Goal: Task Accomplishment & Management: Complete application form

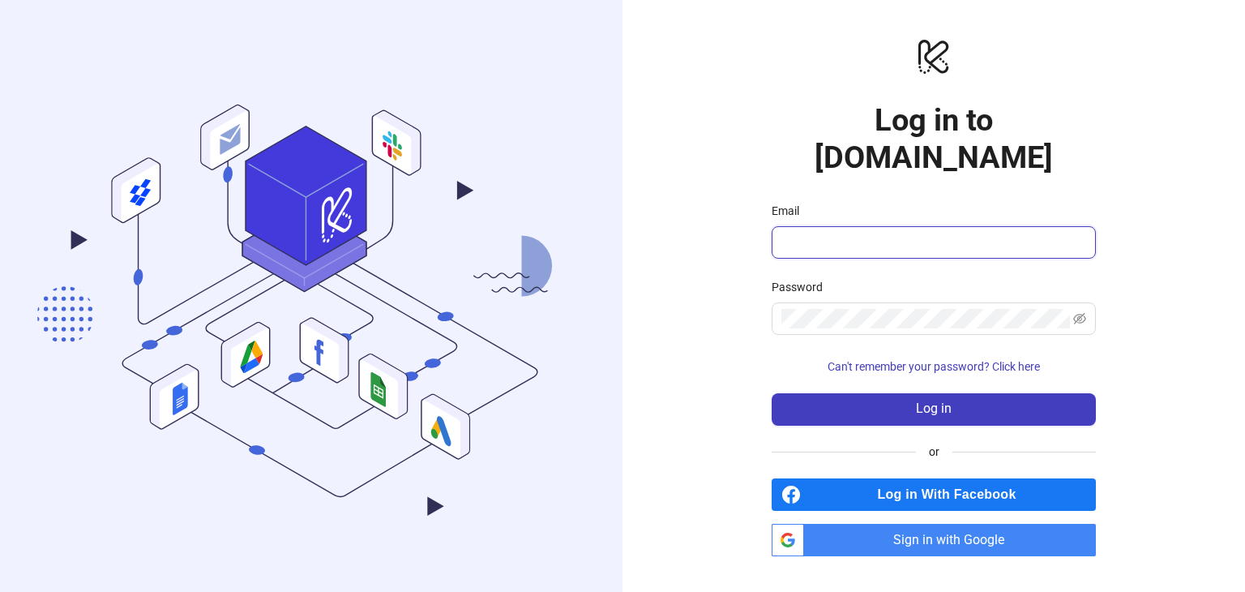
drag, startPoint x: 817, startPoint y: 220, endPoint x: 823, endPoint y: 226, distance: 8.6
click at [817, 233] on input "Email" at bounding box center [931, 242] width 301 height 19
type input "**********"
click at [846, 302] on span at bounding box center [934, 318] width 324 height 32
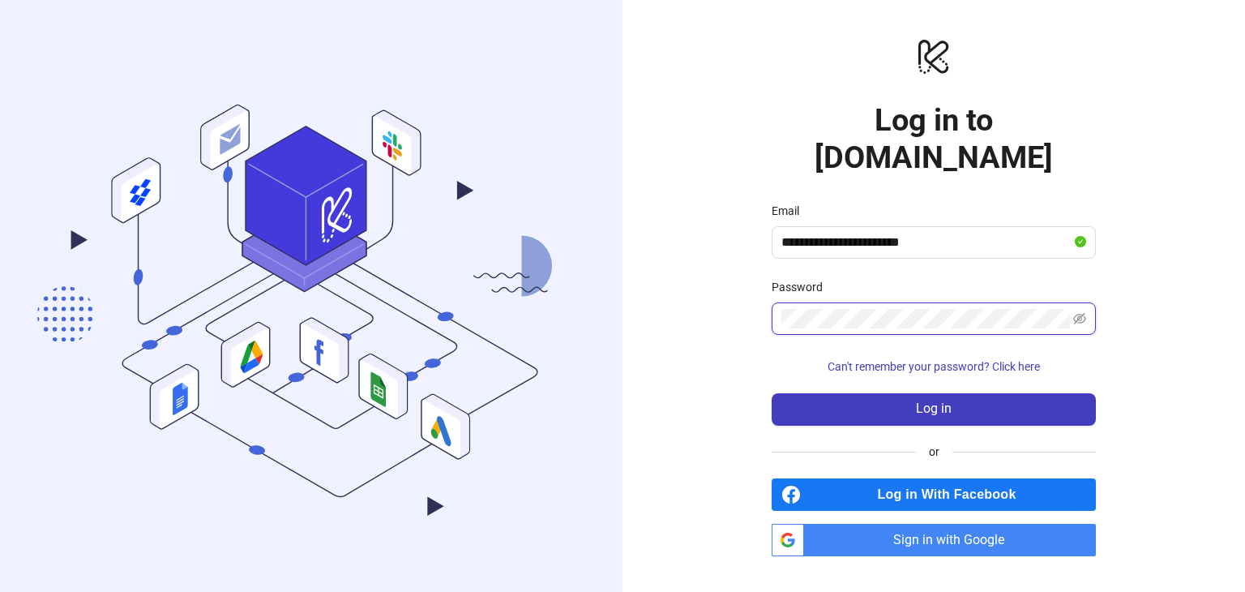
click at [772, 393] on button "Log in" at bounding box center [934, 409] width 324 height 32
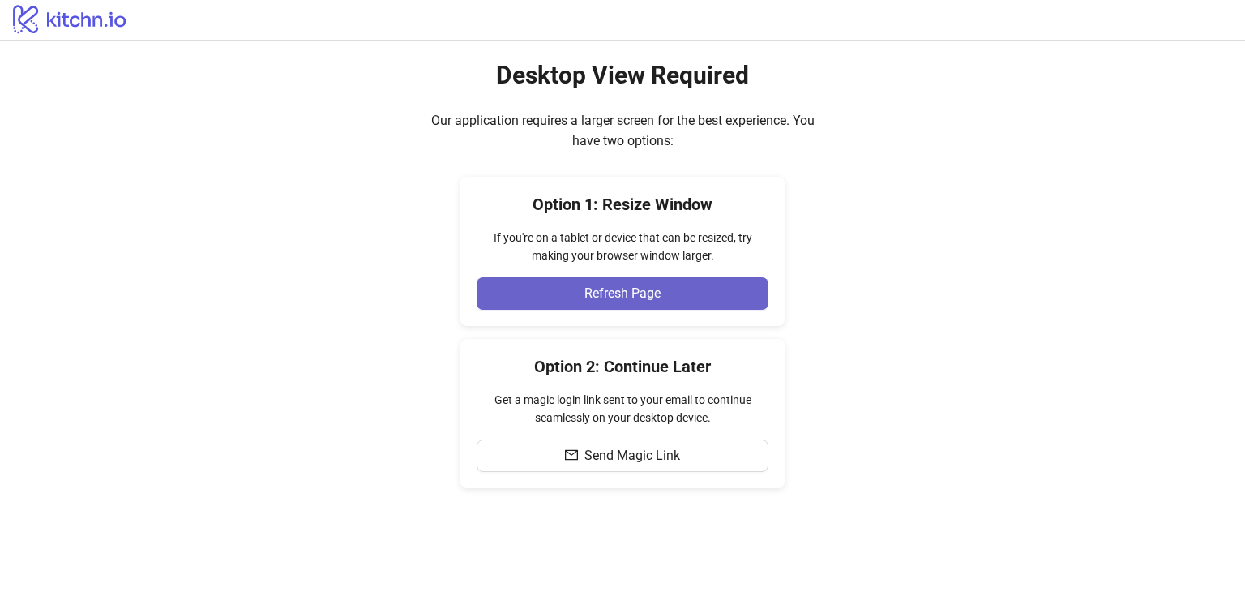
click at [593, 299] on span "Refresh Page" at bounding box center [622, 293] width 76 height 15
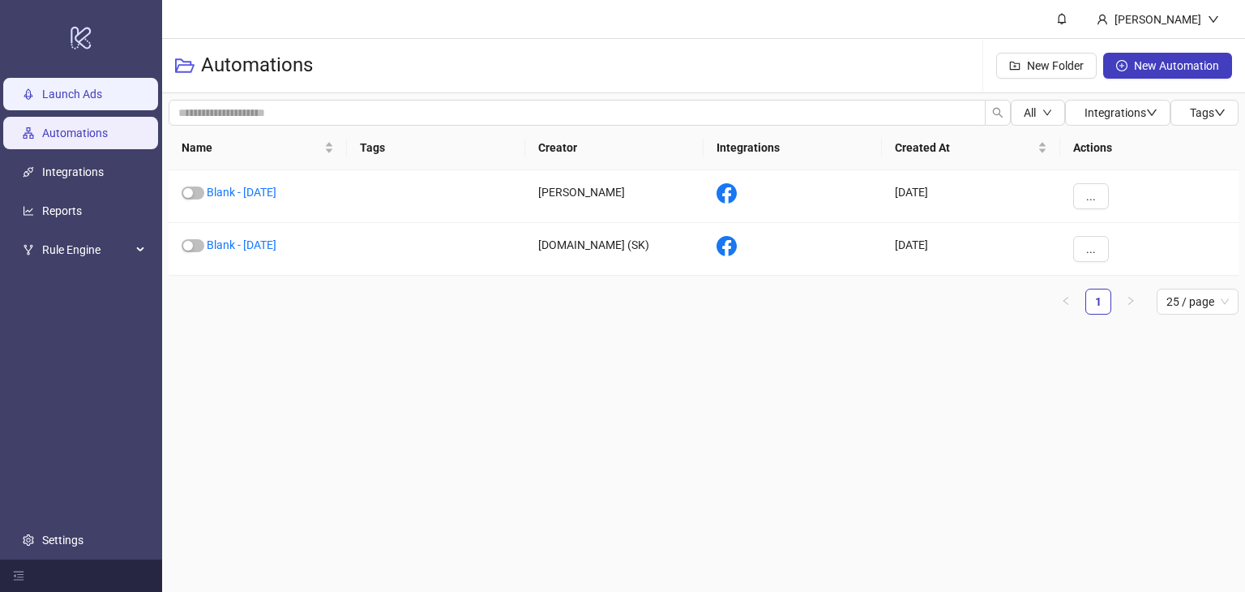
click at [70, 100] on link "Launch Ads" at bounding box center [72, 94] width 60 height 13
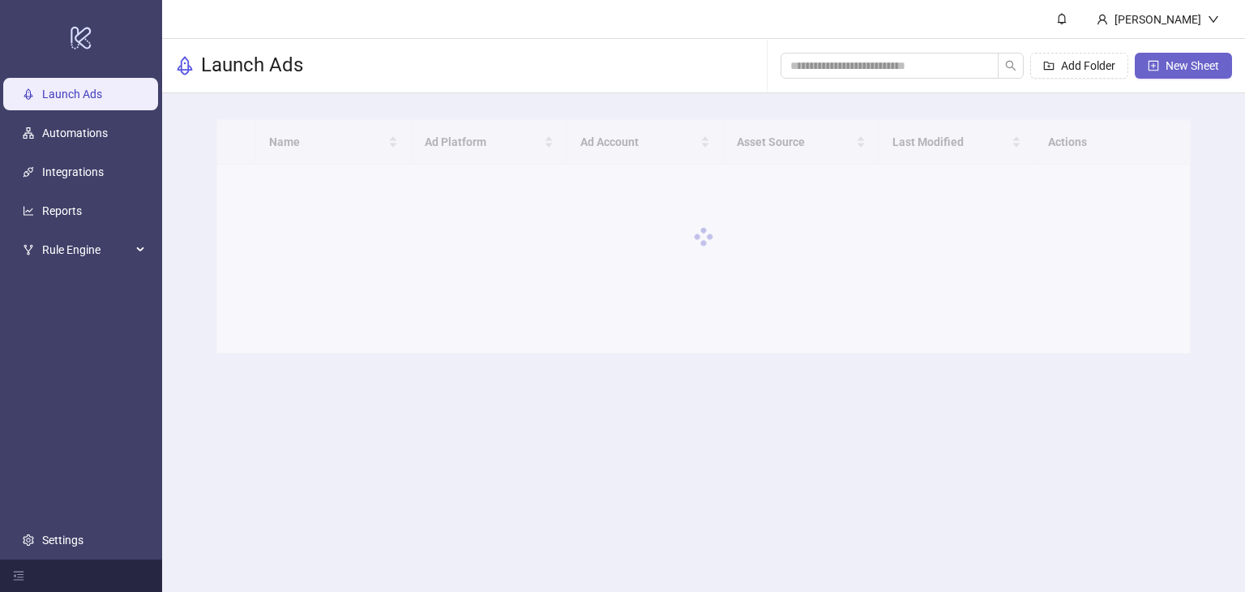
click at [1168, 71] on span "New Sheet" at bounding box center [1191, 65] width 53 height 13
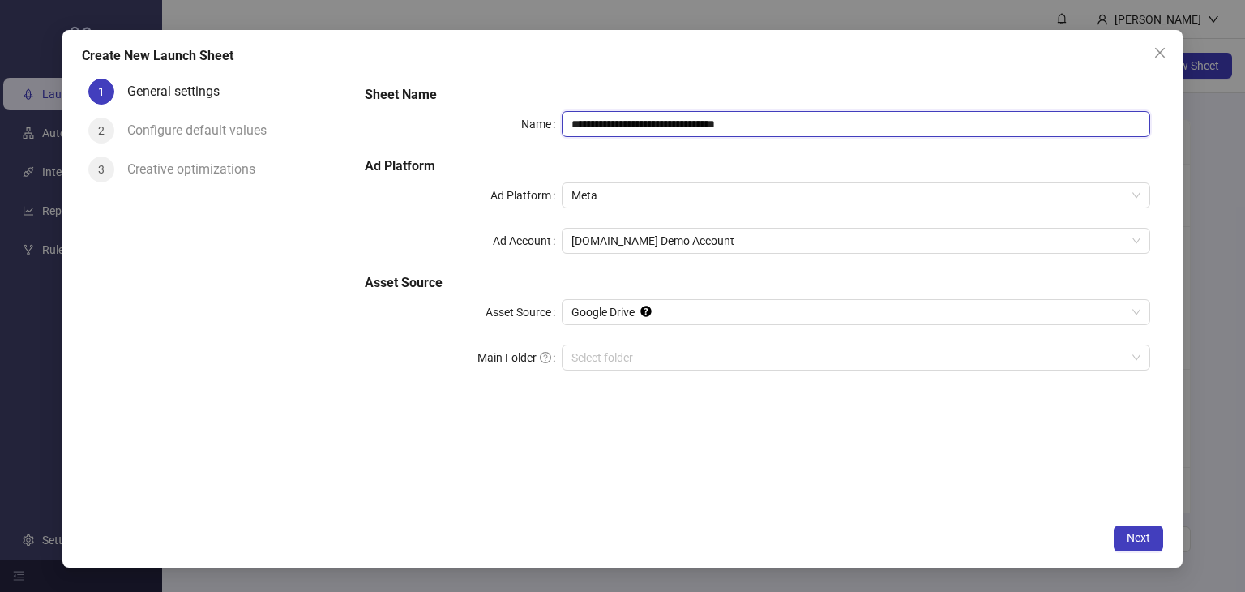
drag, startPoint x: 679, startPoint y: 126, endPoint x: 624, endPoint y: 113, distance: 56.6
click at [584, 105] on div "**********" at bounding box center [757, 238] width 798 height 318
click at [695, 130] on input "**********" at bounding box center [856, 124] width 589 height 26
click at [715, 125] on input "**********" at bounding box center [856, 124] width 589 height 26
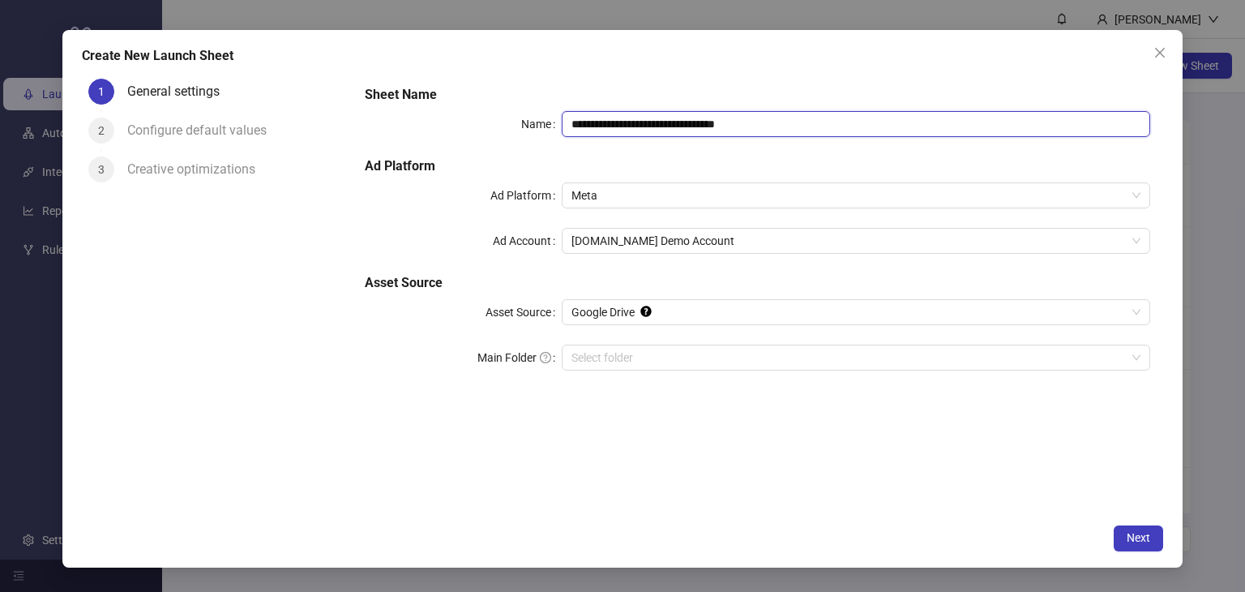
click at [715, 125] on input "**********" at bounding box center [856, 124] width 589 height 26
type input "**********"
click at [601, 353] on input "Main Folder" at bounding box center [848, 357] width 555 height 24
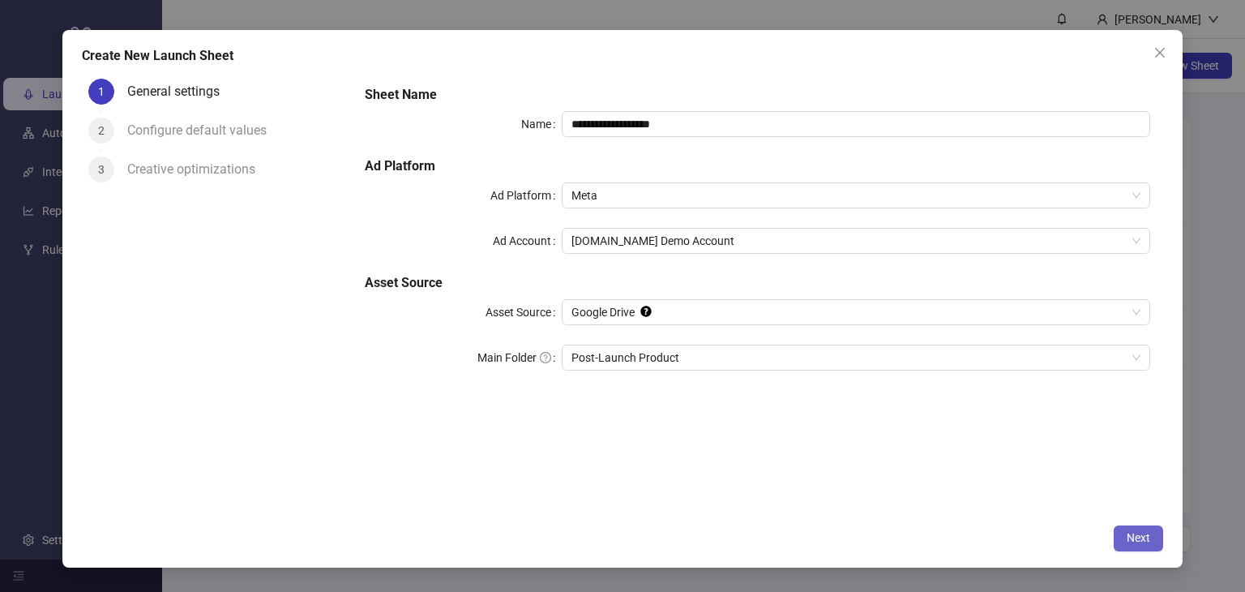
click at [1148, 542] on span "Next" at bounding box center [1139, 537] width 24 height 13
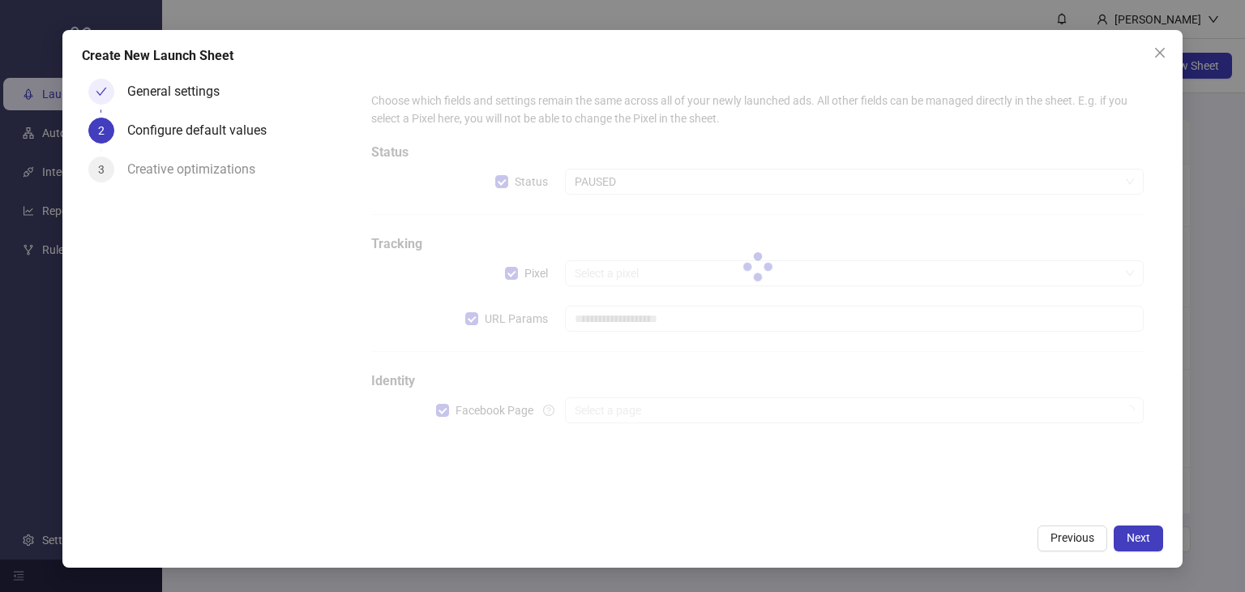
type input "**********"
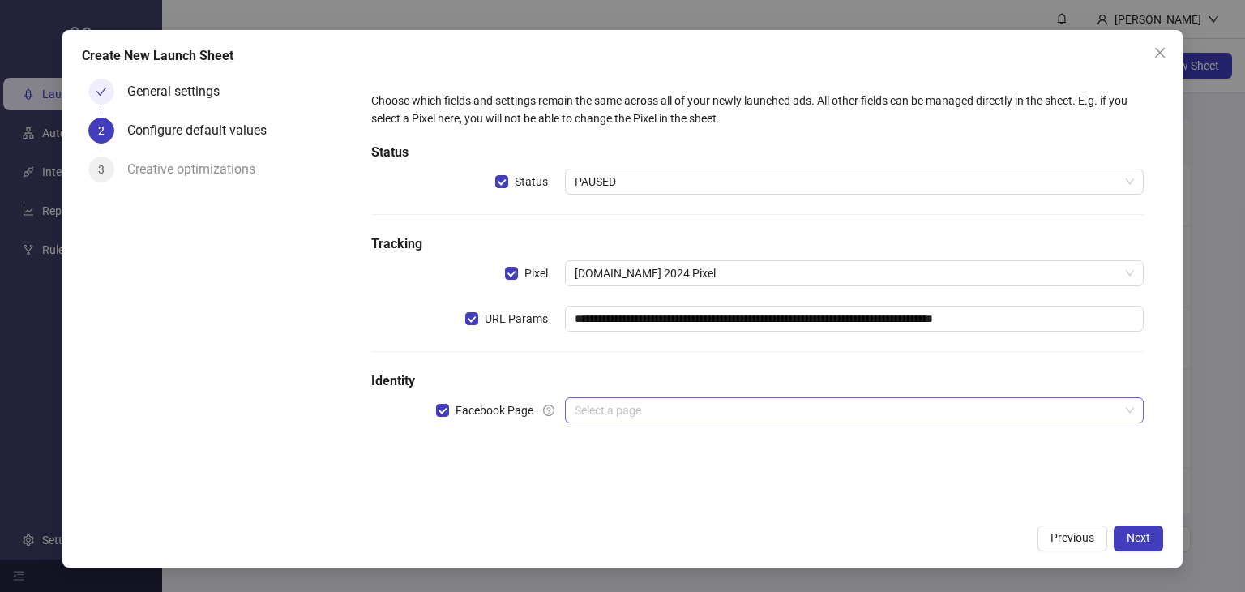
click at [590, 417] on input "search" at bounding box center [847, 410] width 545 height 24
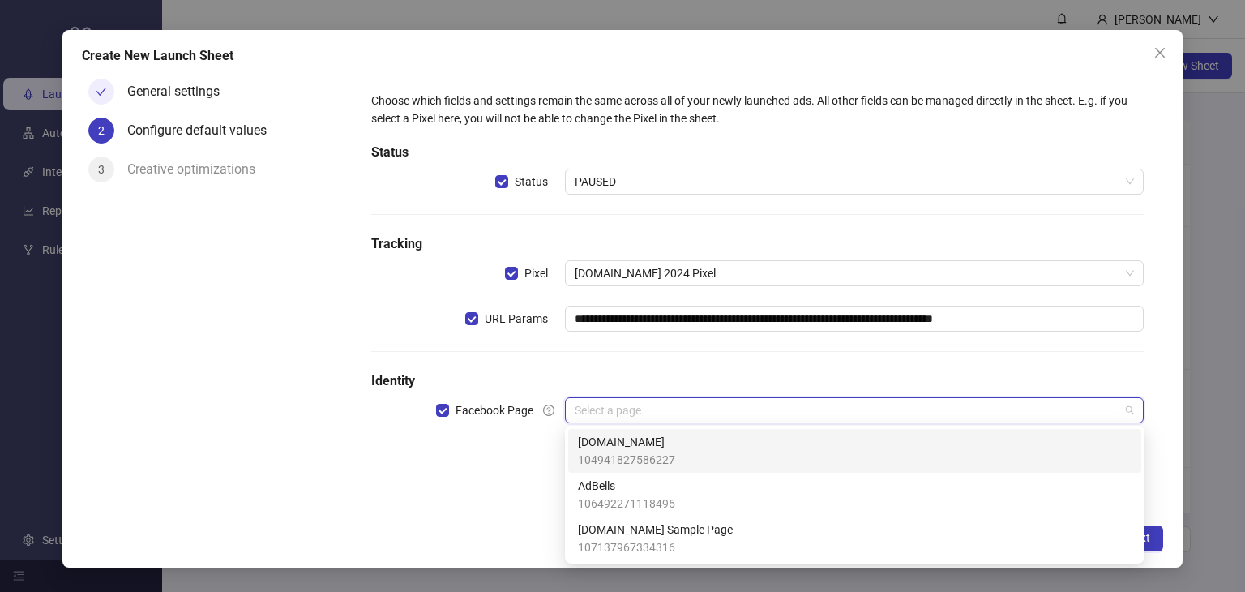
click at [601, 445] on span "[DOMAIN_NAME]" at bounding box center [626, 442] width 97 height 18
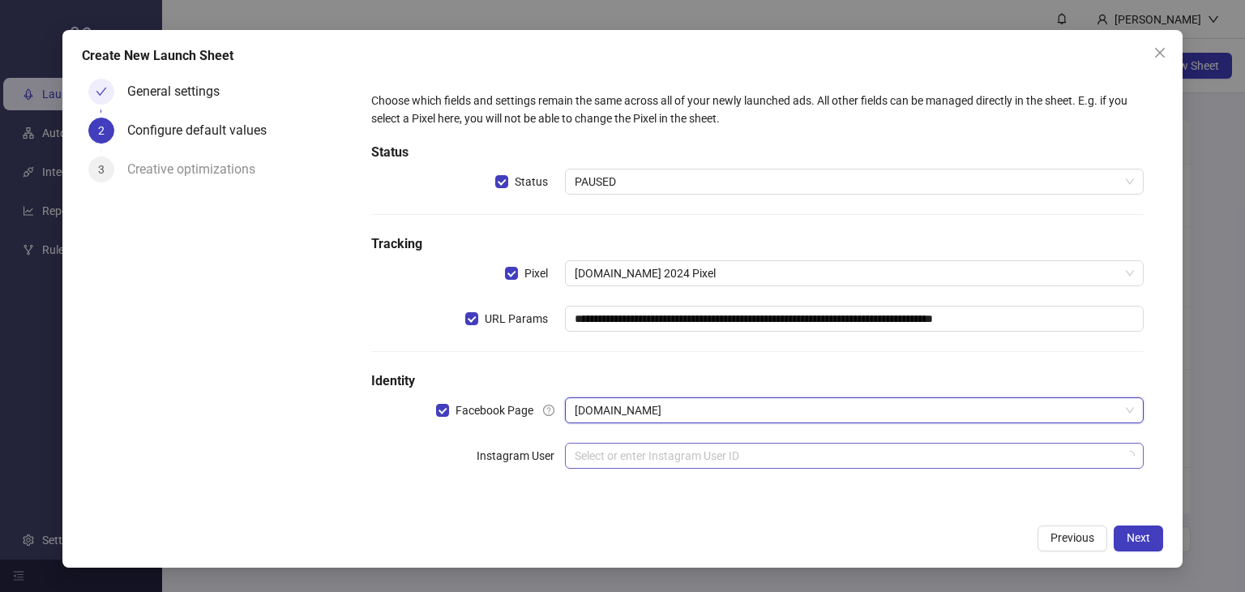
click at [585, 468] on div "Select or enter Instagram User ID" at bounding box center [854, 456] width 579 height 26
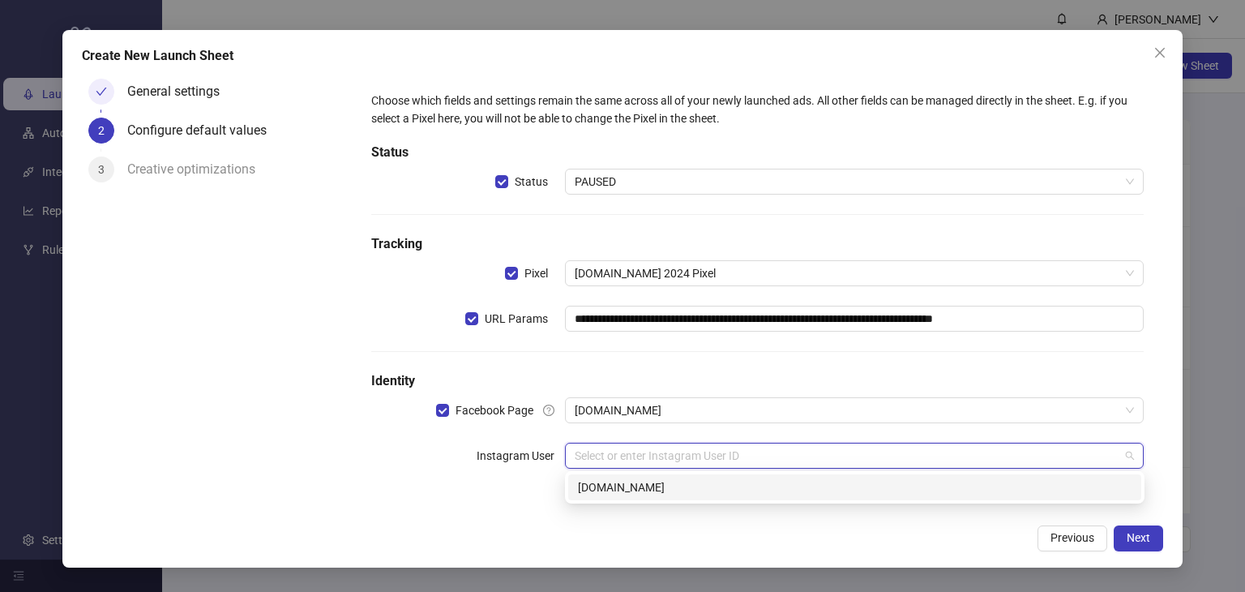
click at [600, 487] on div "[DOMAIN_NAME]" at bounding box center [855, 487] width 554 height 18
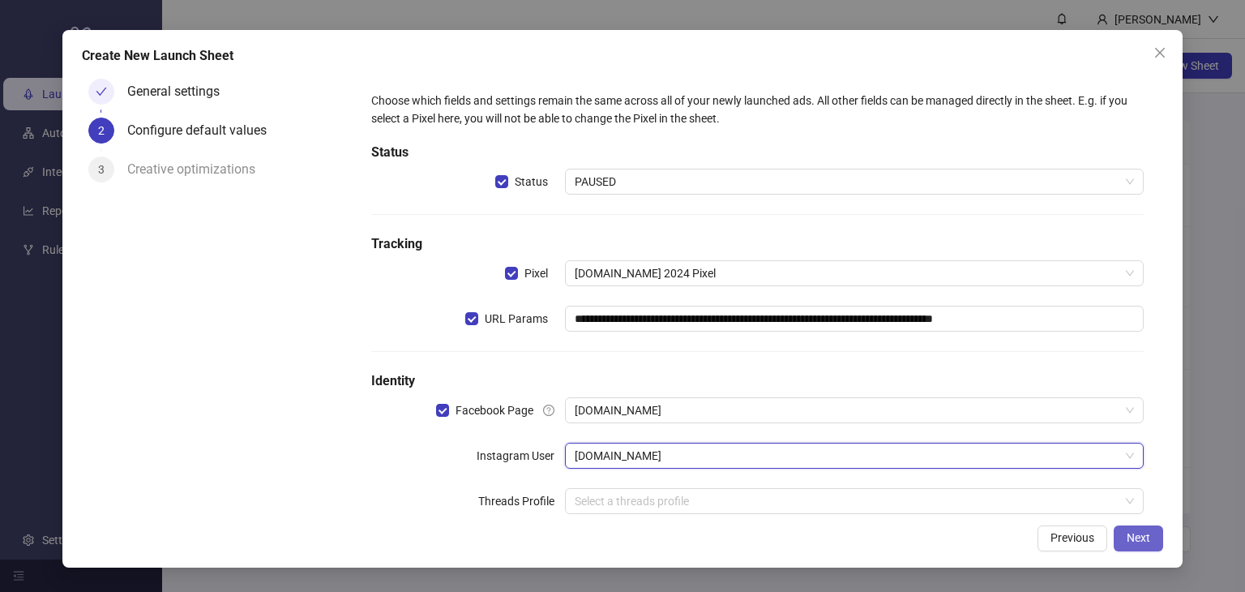
click at [1146, 539] on span "Next" at bounding box center [1139, 537] width 24 height 13
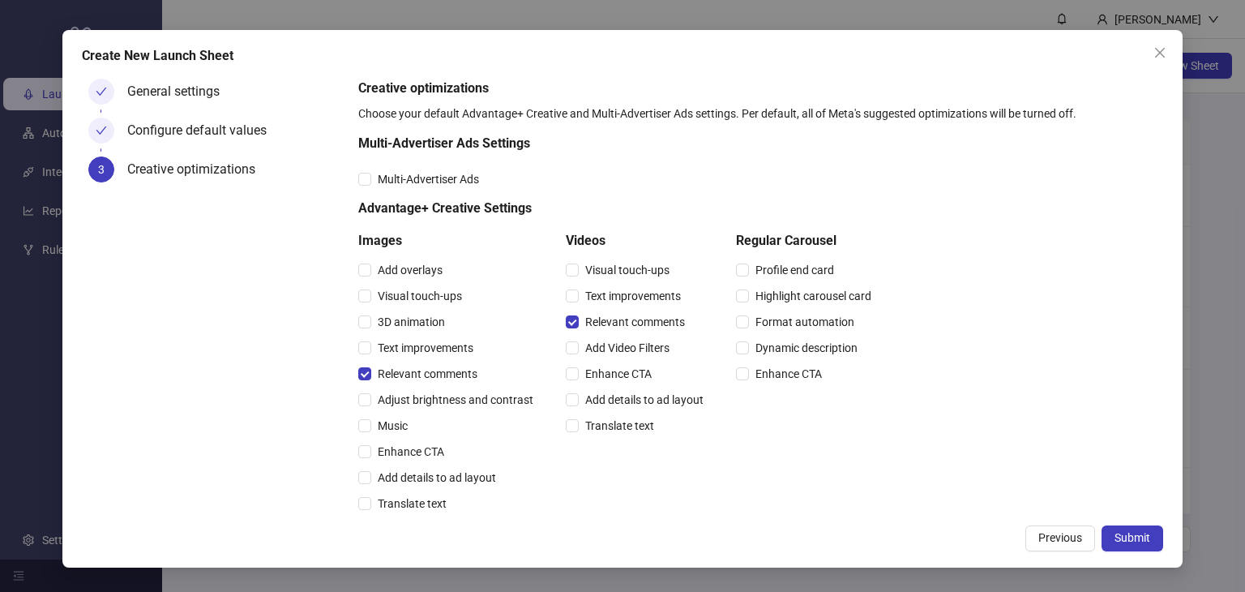
scroll to position [383, 0]
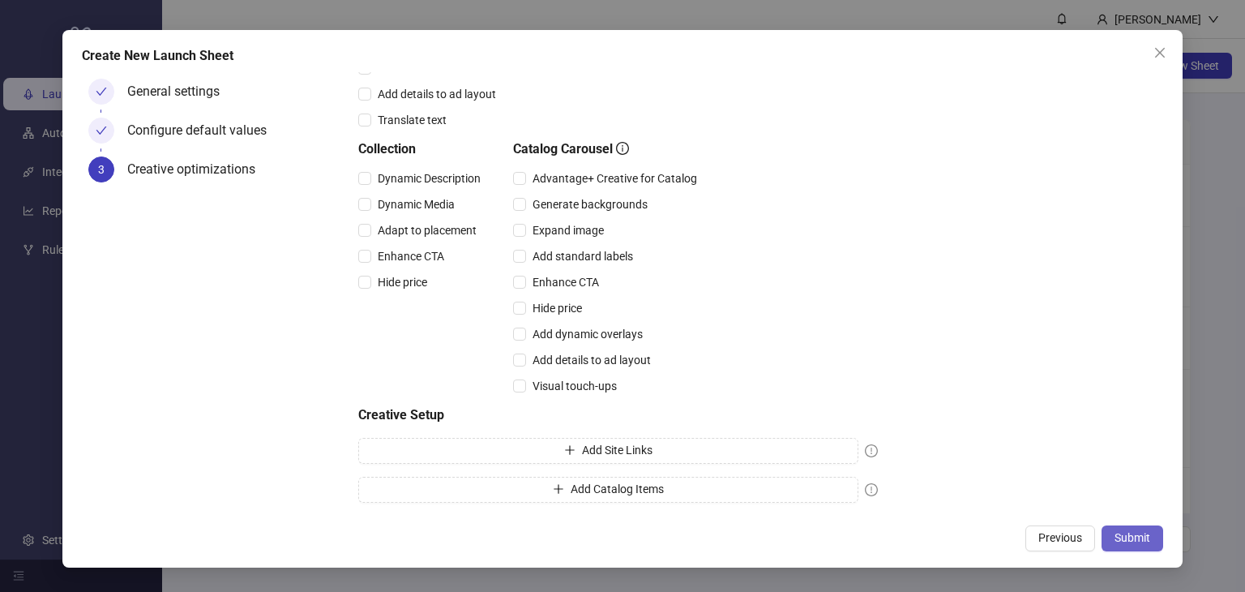
click at [1115, 537] on span "Submit" at bounding box center [1132, 537] width 36 height 13
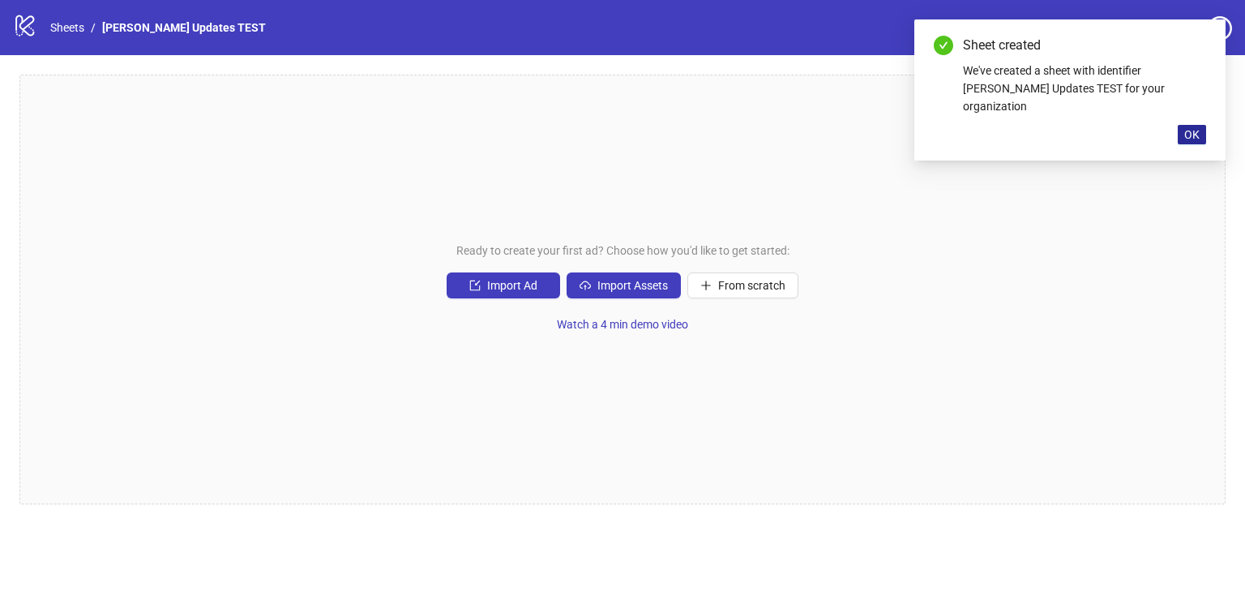
click at [1186, 128] on span "OK" at bounding box center [1191, 134] width 15 height 13
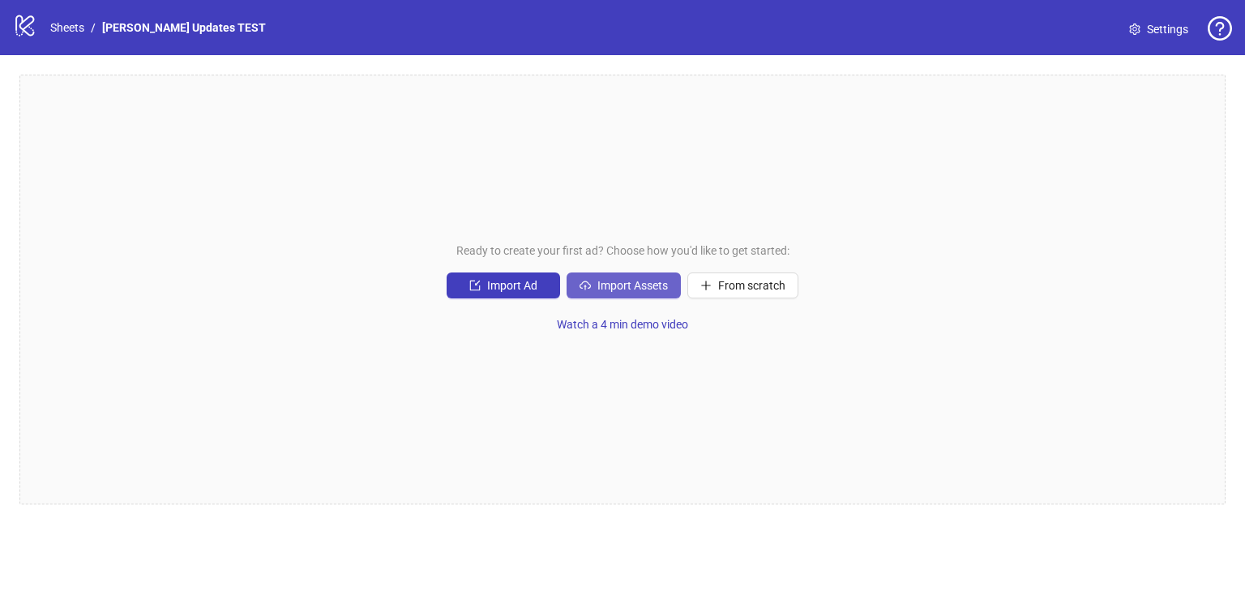
click at [613, 283] on span "Import Assets" at bounding box center [632, 285] width 71 height 13
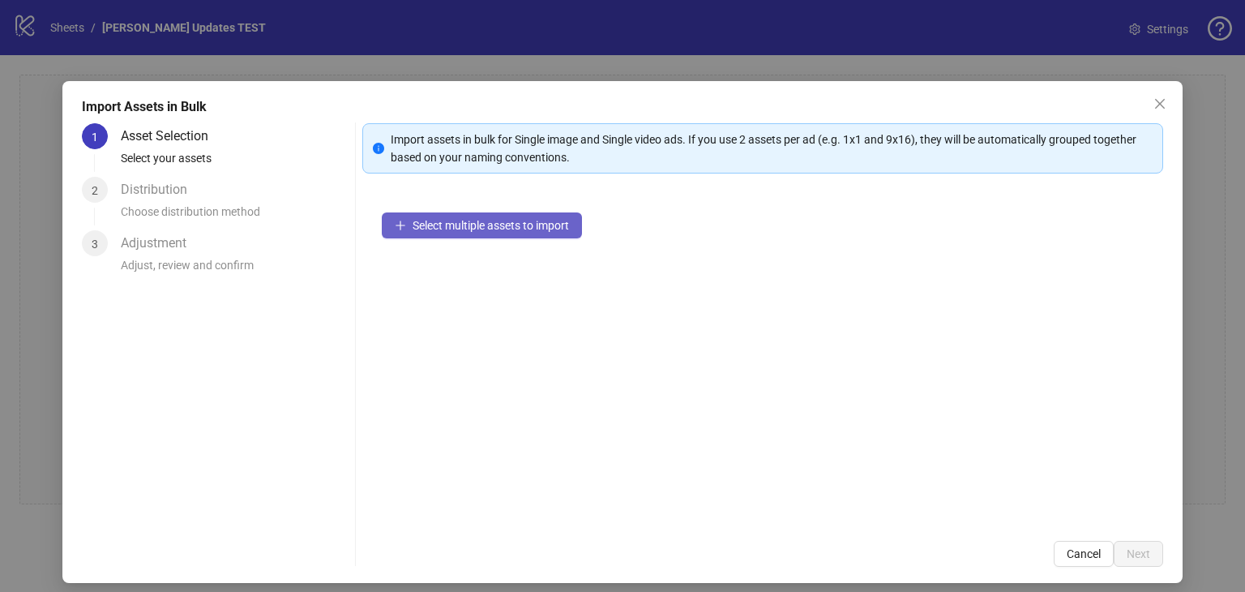
click at [466, 234] on button "Select multiple assets to import" at bounding box center [482, 225] width 200 height 26
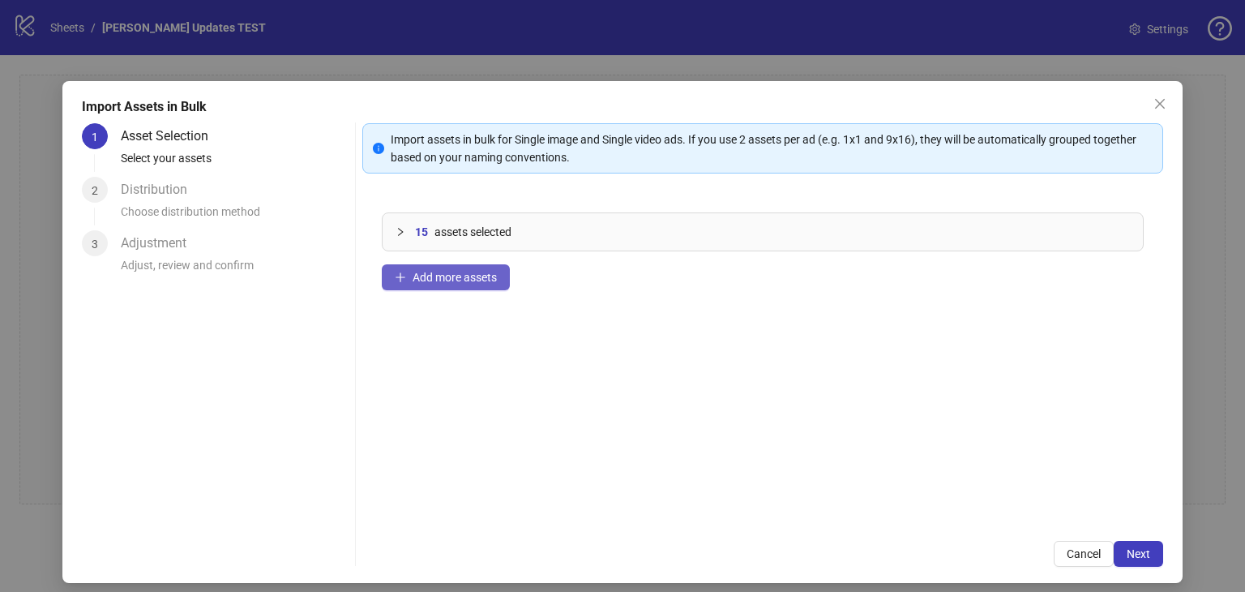
click at [413, 283] on span "Add more assets" at bounding box center [455, 277] width 84 height 13
click at [413, 271] on span "Add more assets" at bounding box center [455, 277] width 84 height 13
click at [1114, 555] on button "Next" at bounding box center [1138, 554] width 49 height 26
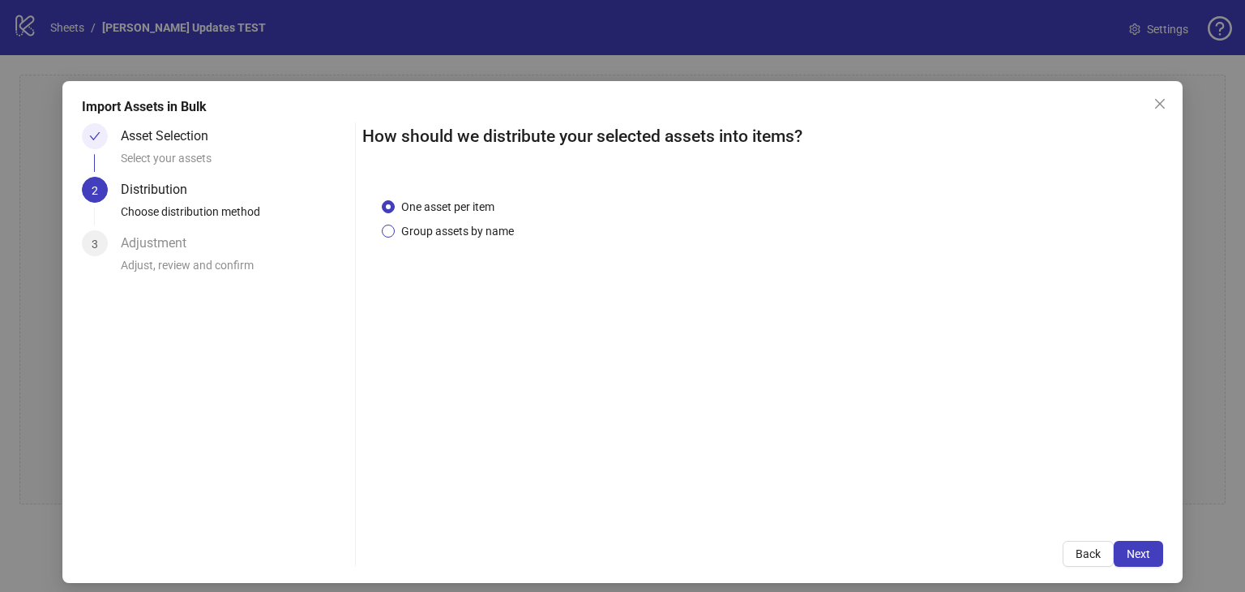
click at [383, 237] on label "Group assets by name" at bounding box center [451, 231] width 139 height 18
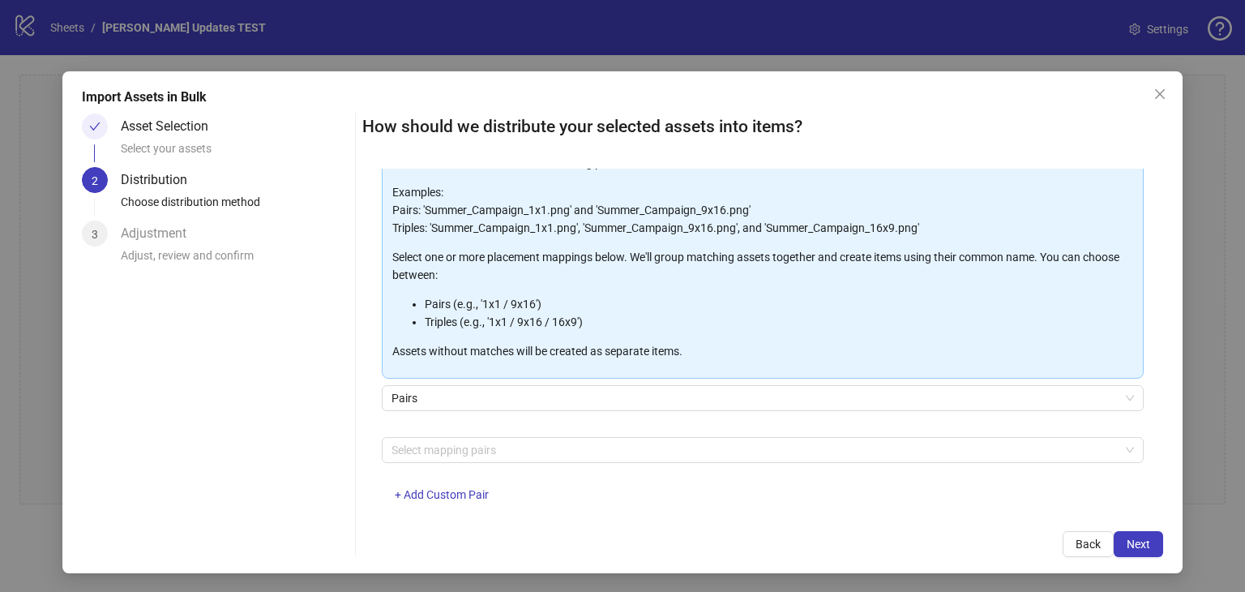
scroll to position [131, 0]
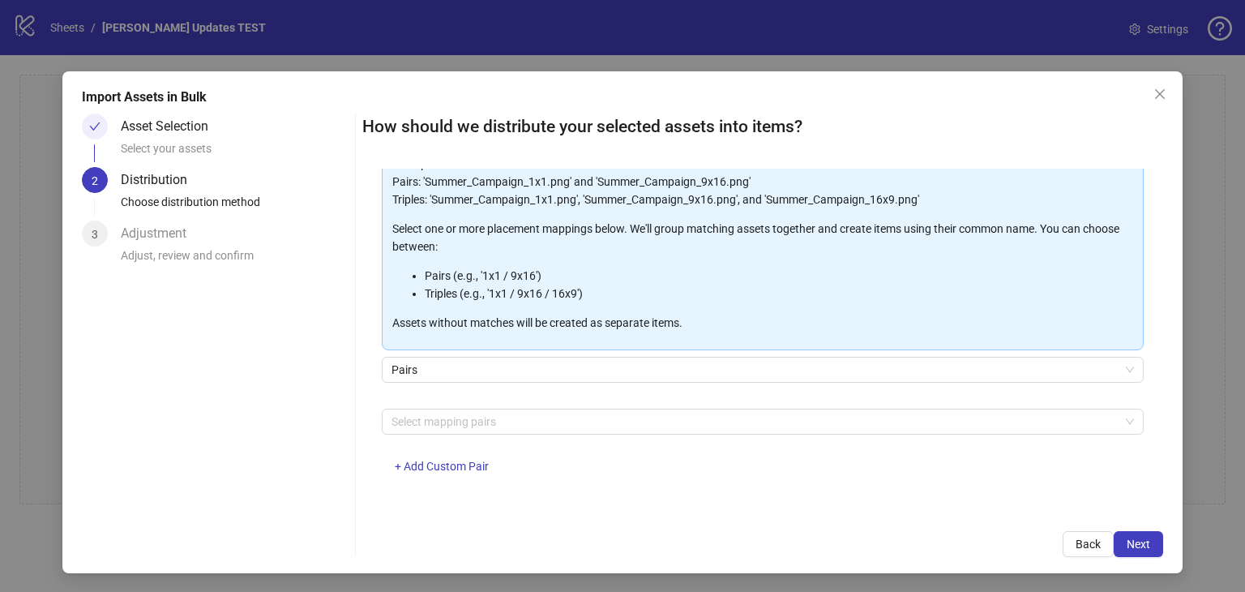
click at [477, 402] on div "Assets must follow a consistent naming pattern to use this feature. Examples: P…" at bounding box center [763, 305] width 762 height 374
click at [470, 419] on div at bounding box center [754, 421] width 738 height 23
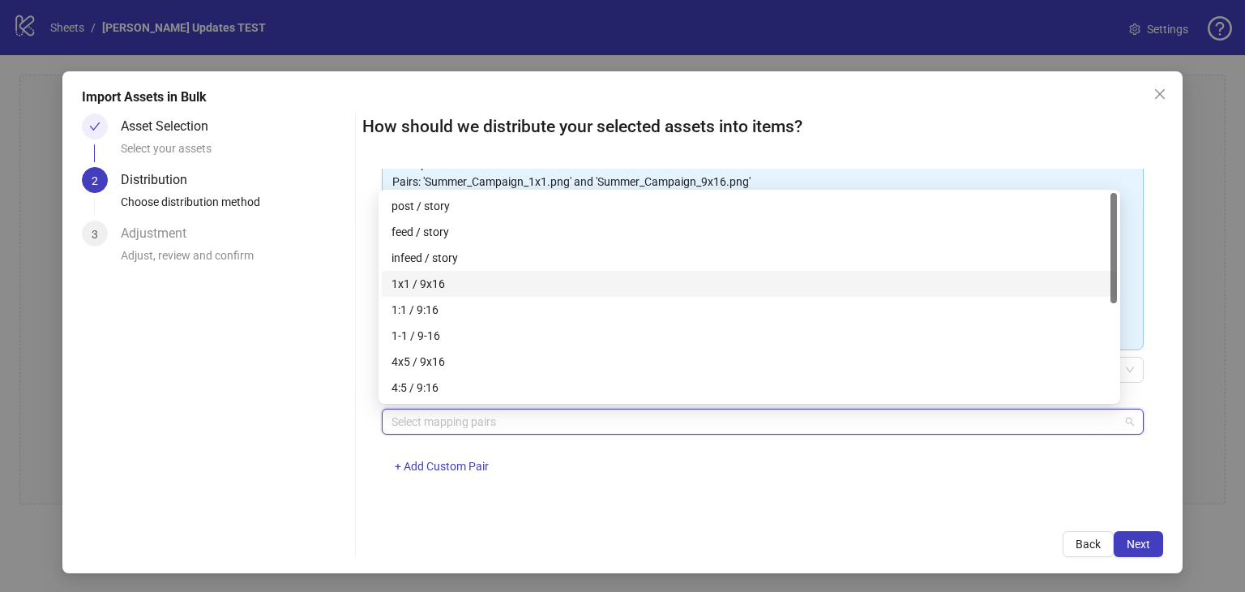
click at [416, 280] on div "1x1 / 9x16" at bounding box center [749, 284] width 716 height 18
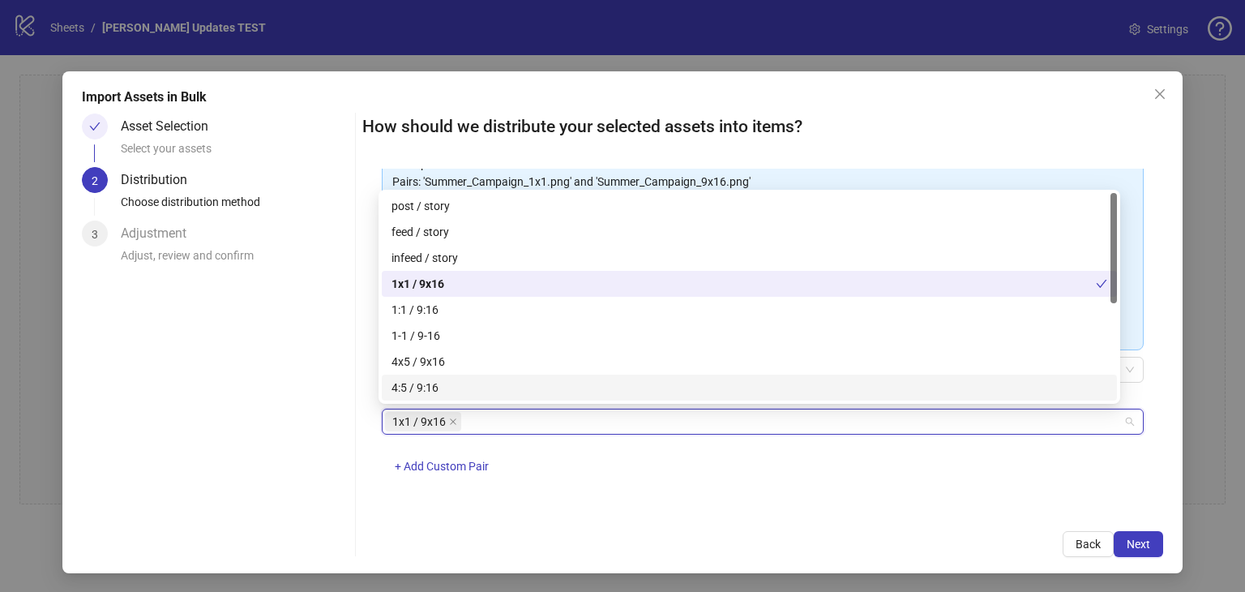
click at [606, 517] on div "How should we distribute your selected assets into items? One asset per item Gr…" at bounding box center [762, 334] width 801 height 443
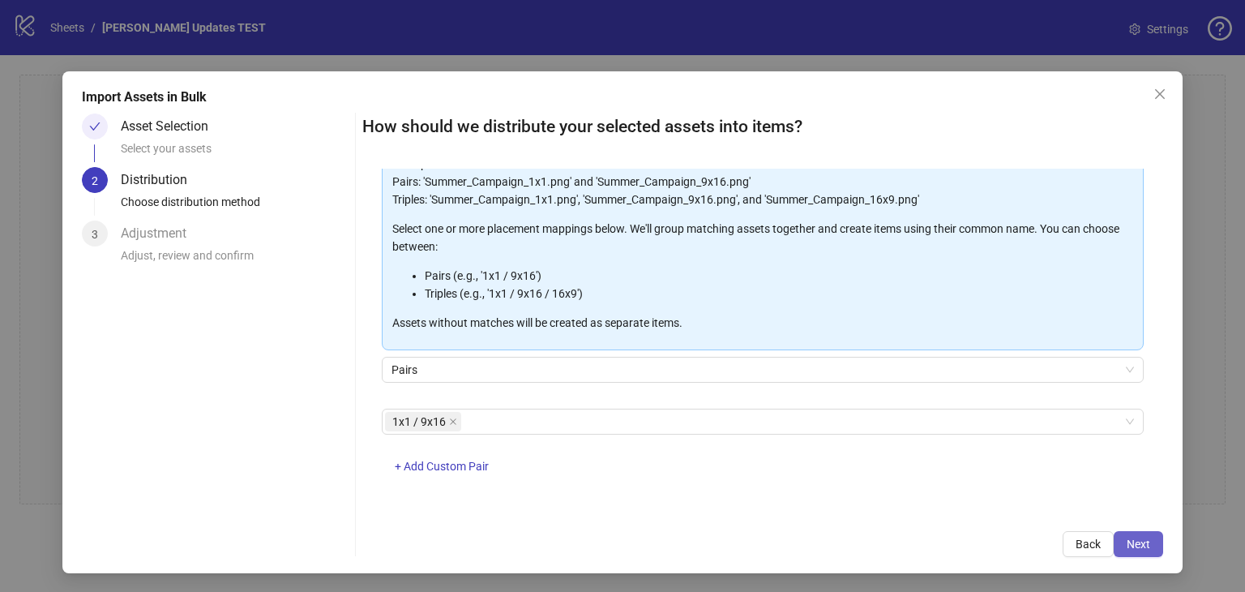
click at [1127, 538] on span "Next" at bounding box center [1139, 543] width 24 height 13
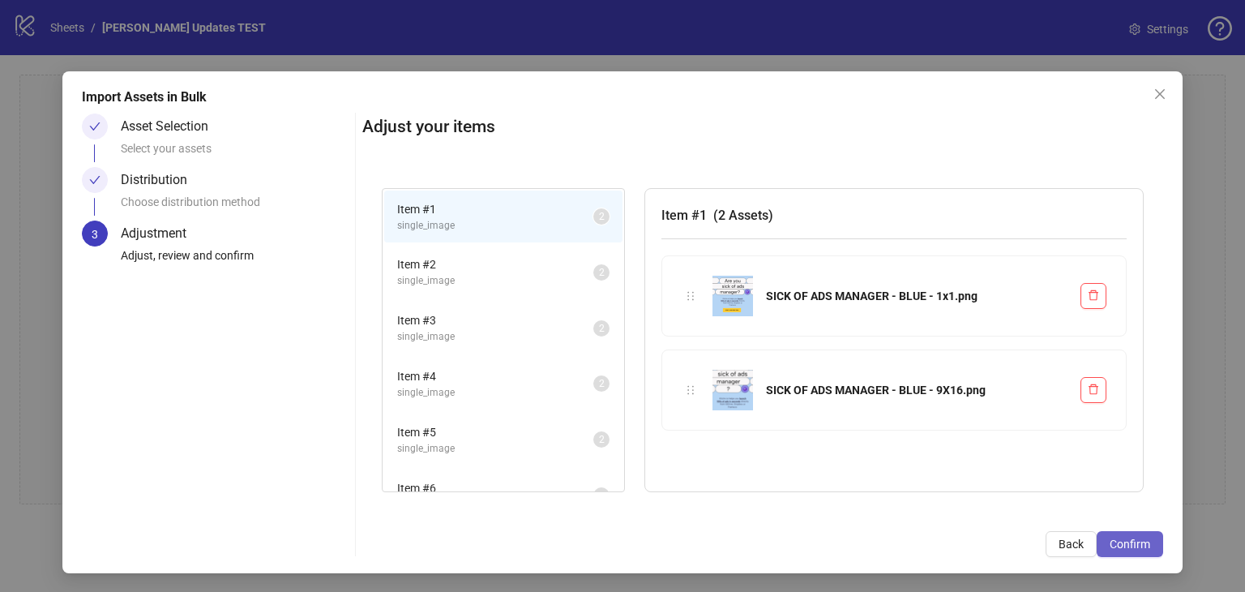
click at [1119, 547] on span "Confirm" at bounding box center [1130, 543] width 41 height 13
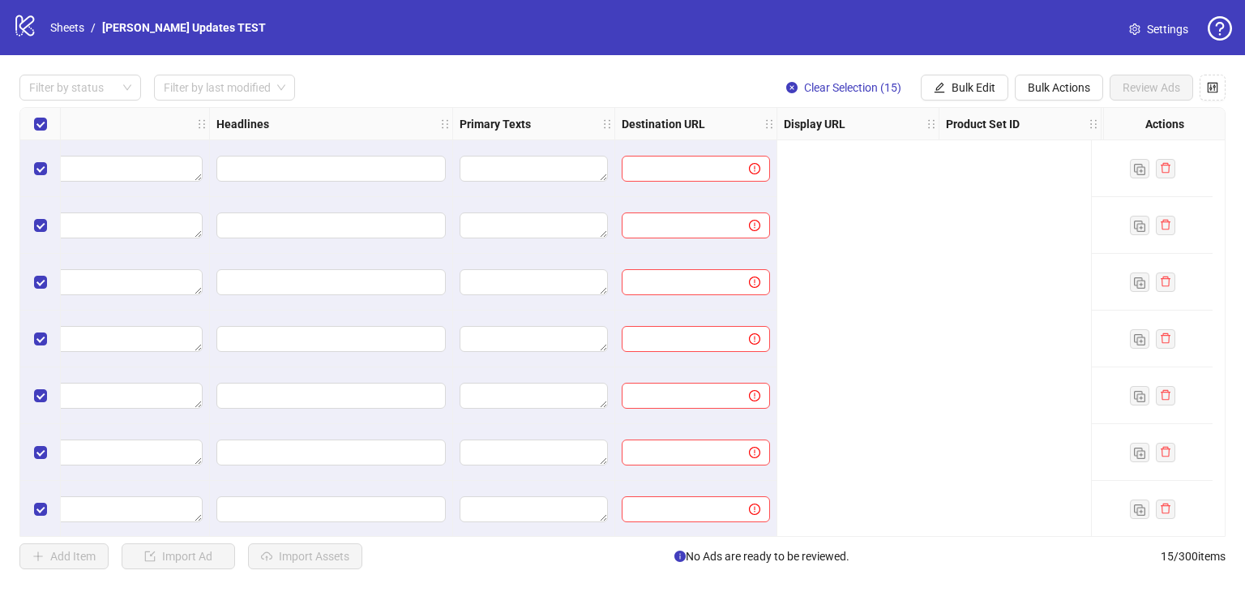
scroll to position [0, 0]
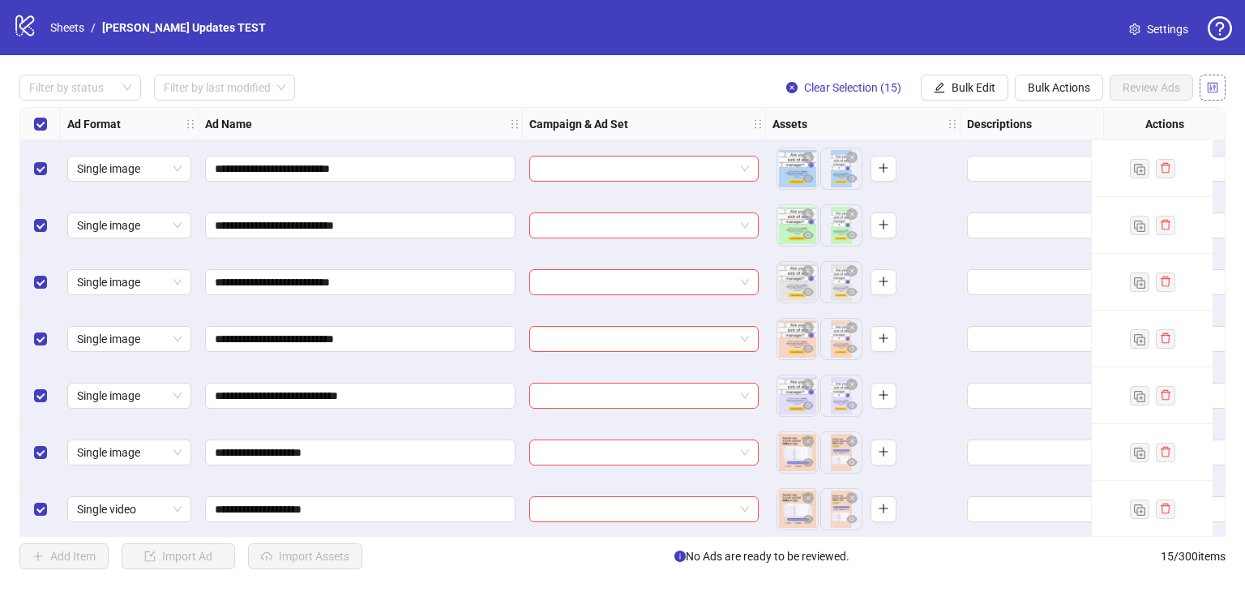
click at [1209, 92] on span "button" at bounding box center [1212, 87] width 11 height 13
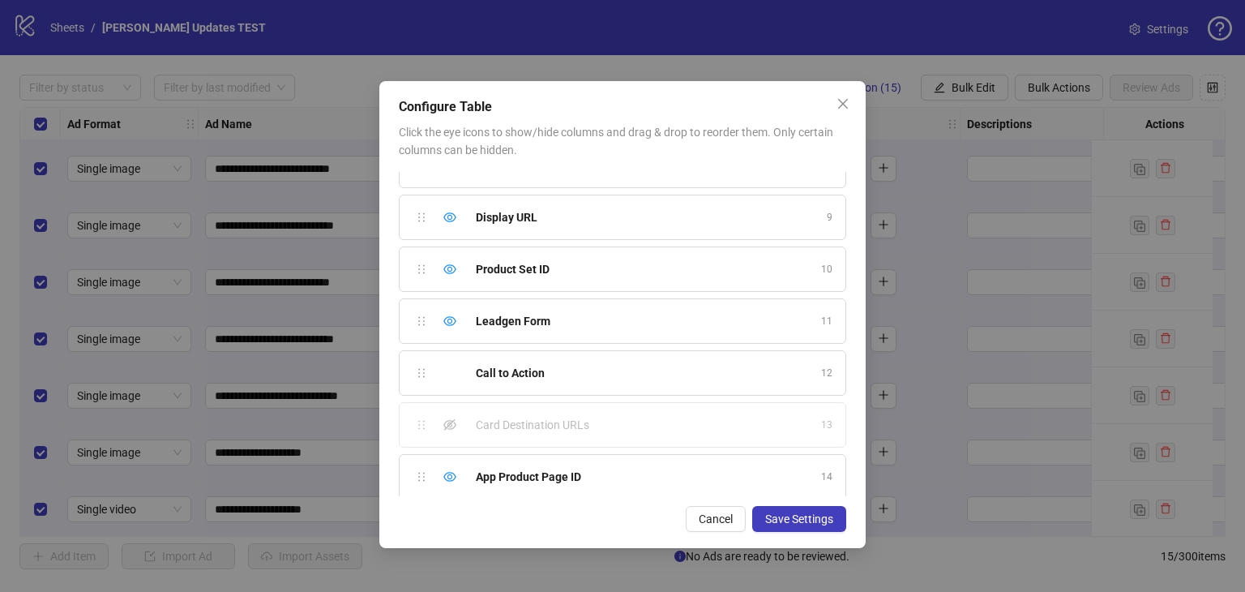
scroll to position [500, 0]
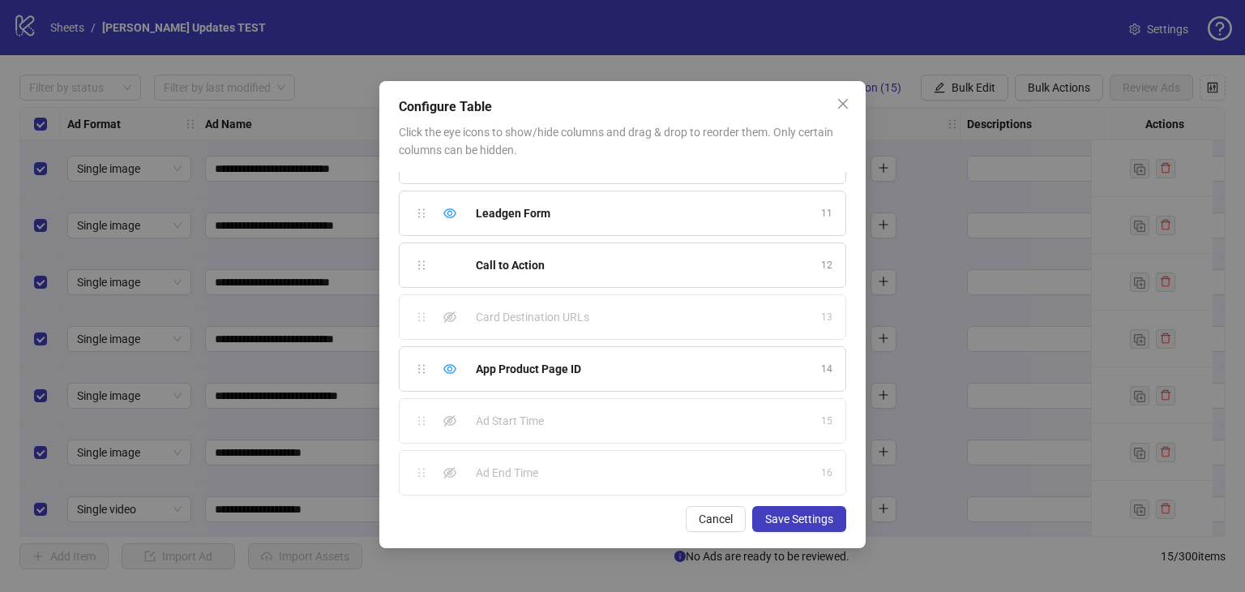
click at [493, 421] on span "Ad Start Time" at bounding box center [510, 421] width 68 height 18
click at [448, 414] on icon "eye-invisible" at bounding box center [449, 420] width 13 height 13
click at [453, 467] on icon "eye-invisible" at bounding box center [449, 472] width 13 height 11
click at [352, 24] on div "Configure Table Click the eye icons to show/hide columns and drag & drop to reo…" at bounding box center [622, 296] width 1245 height 592
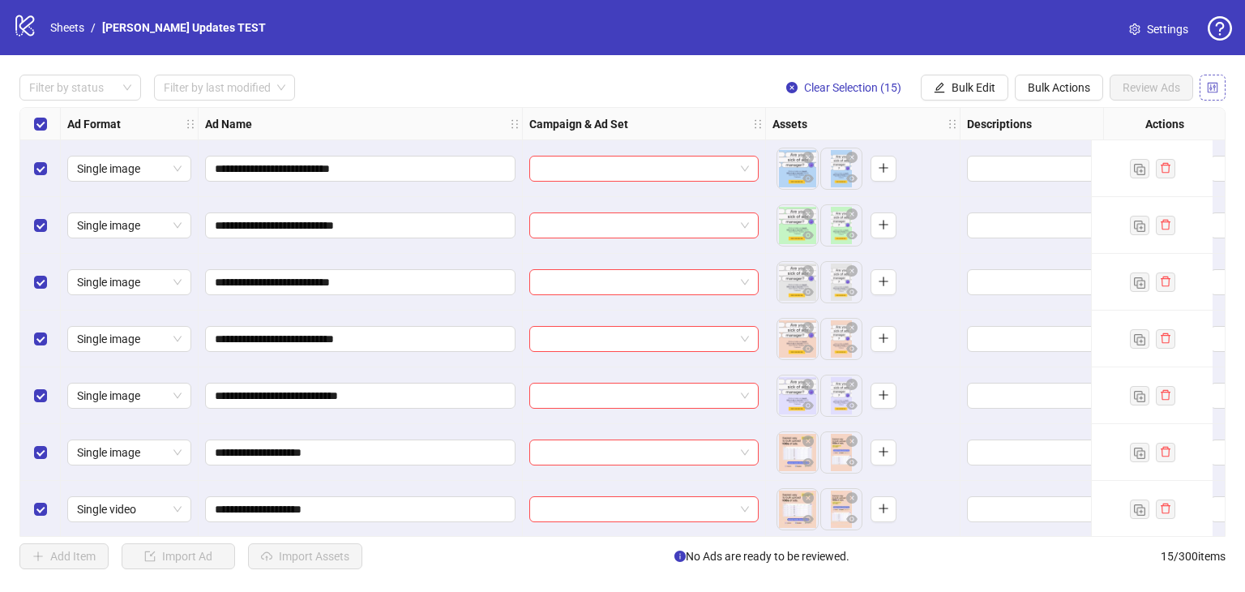
click at [1210, 89] on icon "control" at bounding box center [1213, 87] width 11 height 11
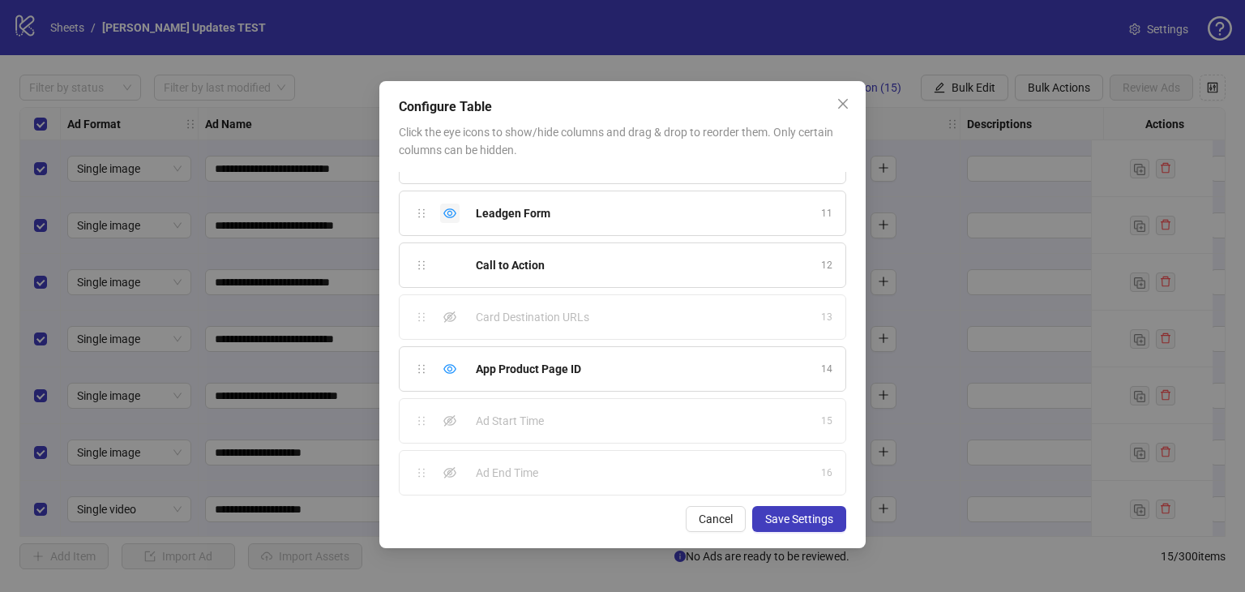
click at [447, 211] on icon "eye" at bounding box center [449, 213] width 13 height 13
click at [450, 368] on icon "eye" at bounding box center [449, 369] width 13 height 10
click at [451, 416] on icon "eye-invisible" at bounding box center [449, 420] width 13 height 13
click at [454, 470] on icon "eye-invisible" at bounding box center [449, 472] width 13 height 13
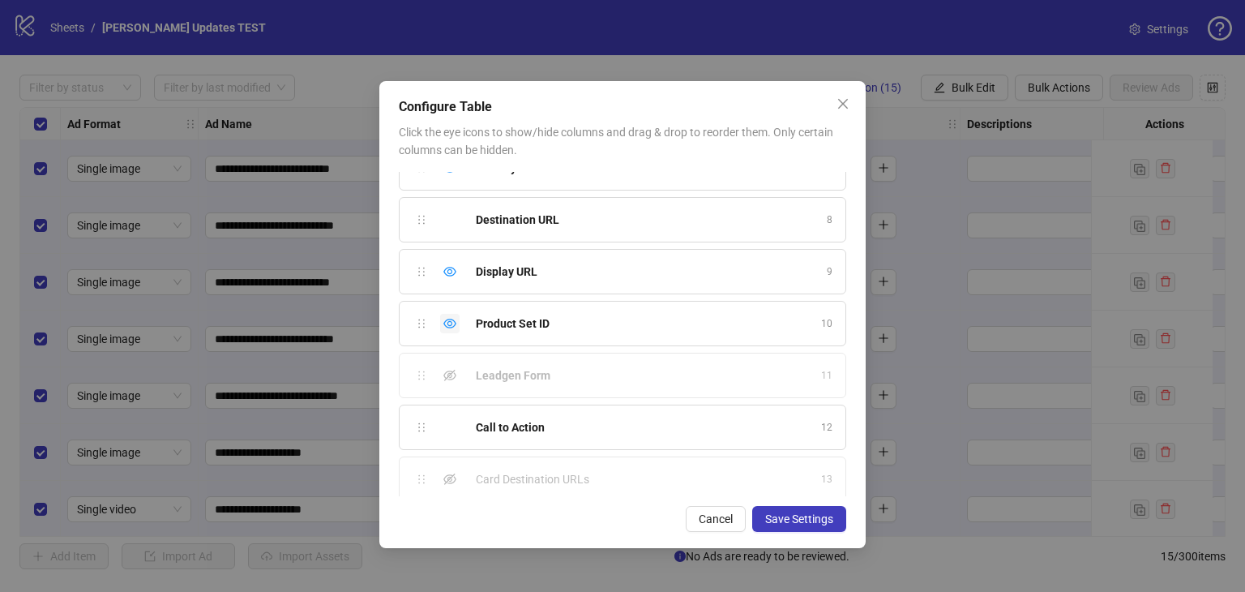
click at [450, 322] on icon "eye" at bounding box center [449, 323] width 13 height 13
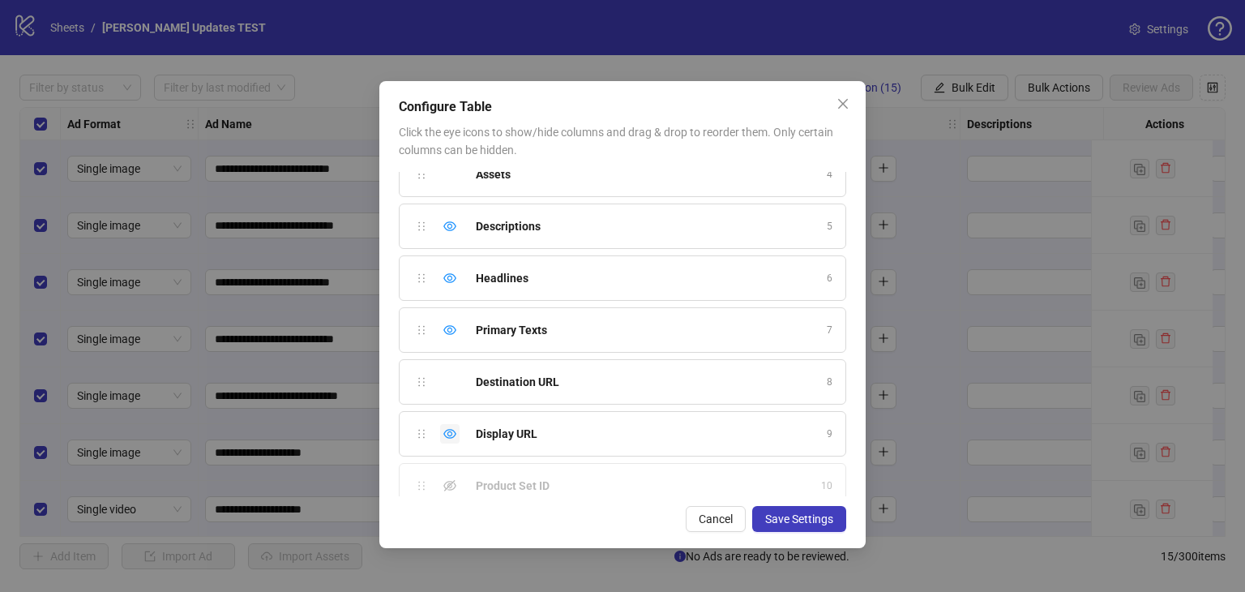
click at [445, 433] on icon "eye" at bounding box center [449, 434] width 13 height 10
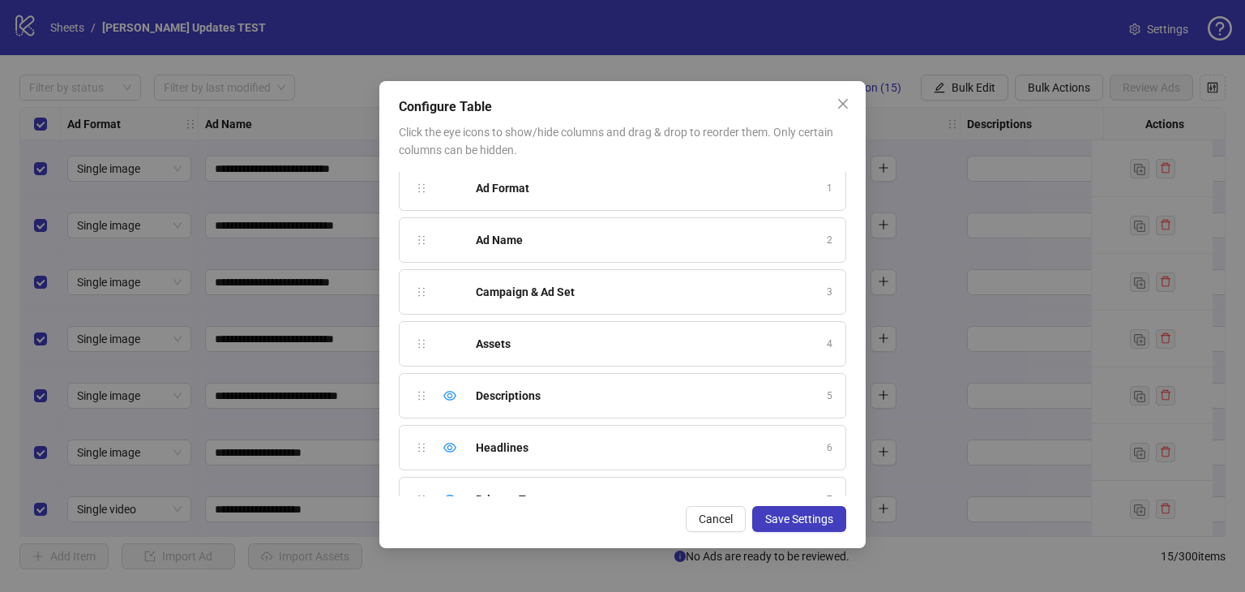
scroll to position [0, 0]
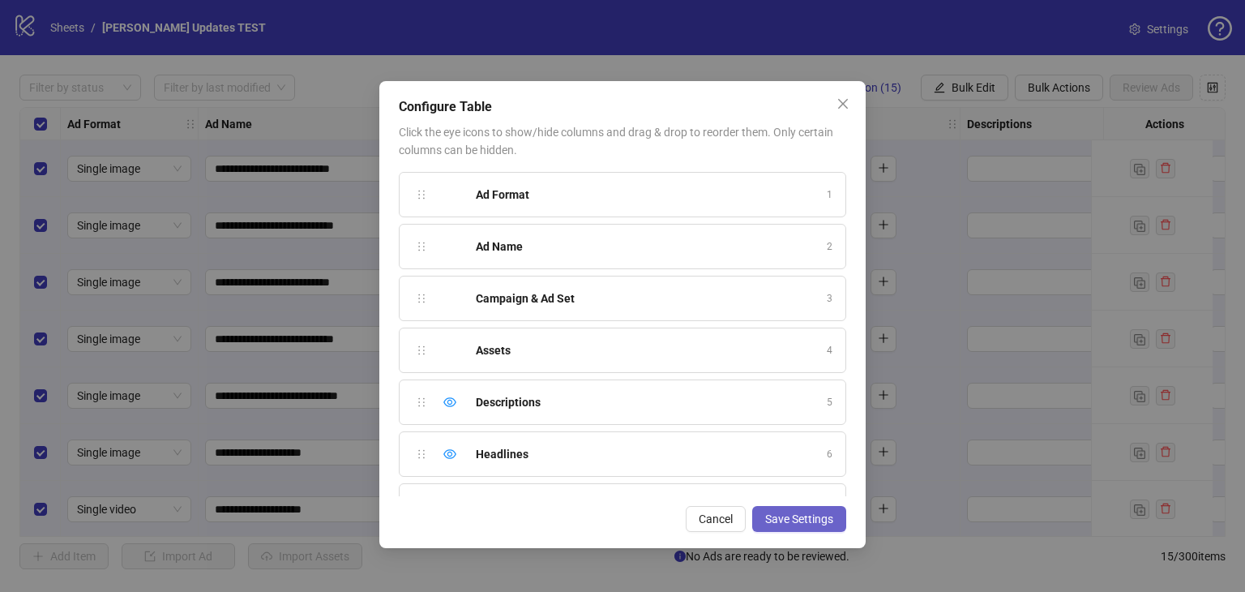
click at [772, 520] on span "Save Settings" at bounding box center [799, 518] width 68 height 13
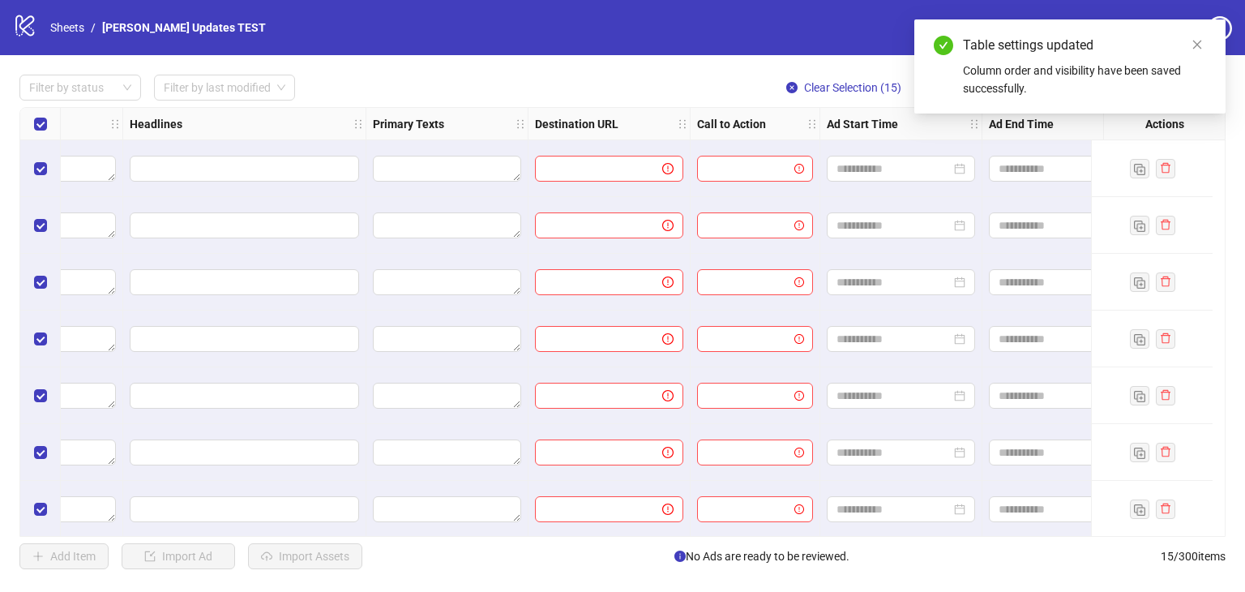
scroll to position [0, 1134]
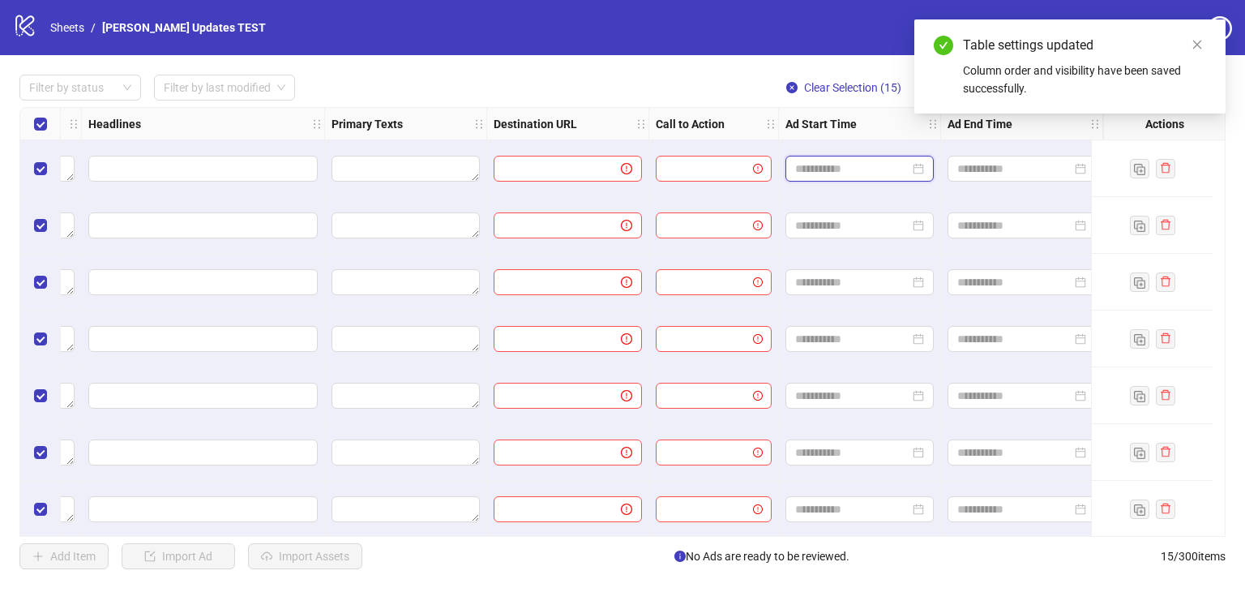
click at [821, 172] on input at bounding box center [852, 169] width 114 height 18
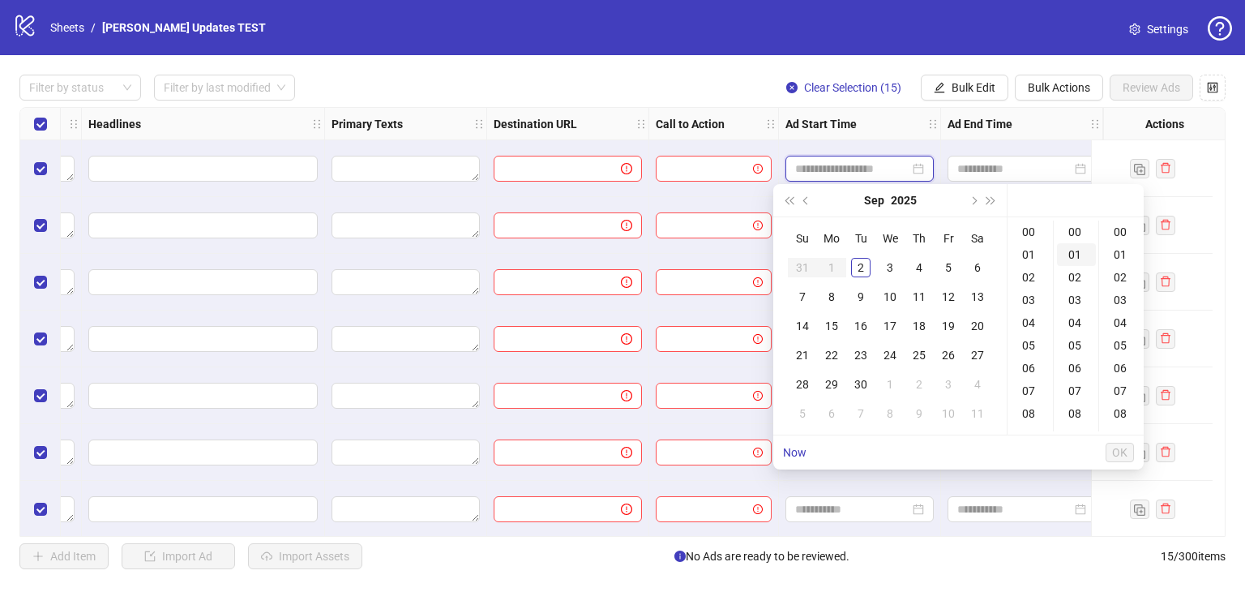
type input "**********"
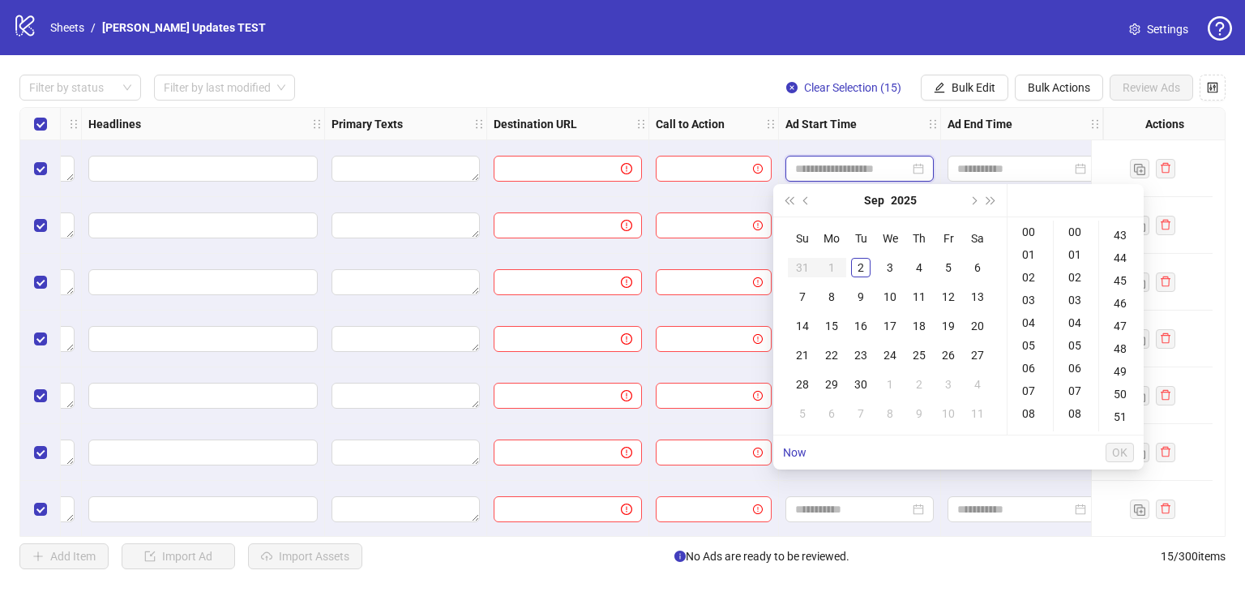
type input "**********"
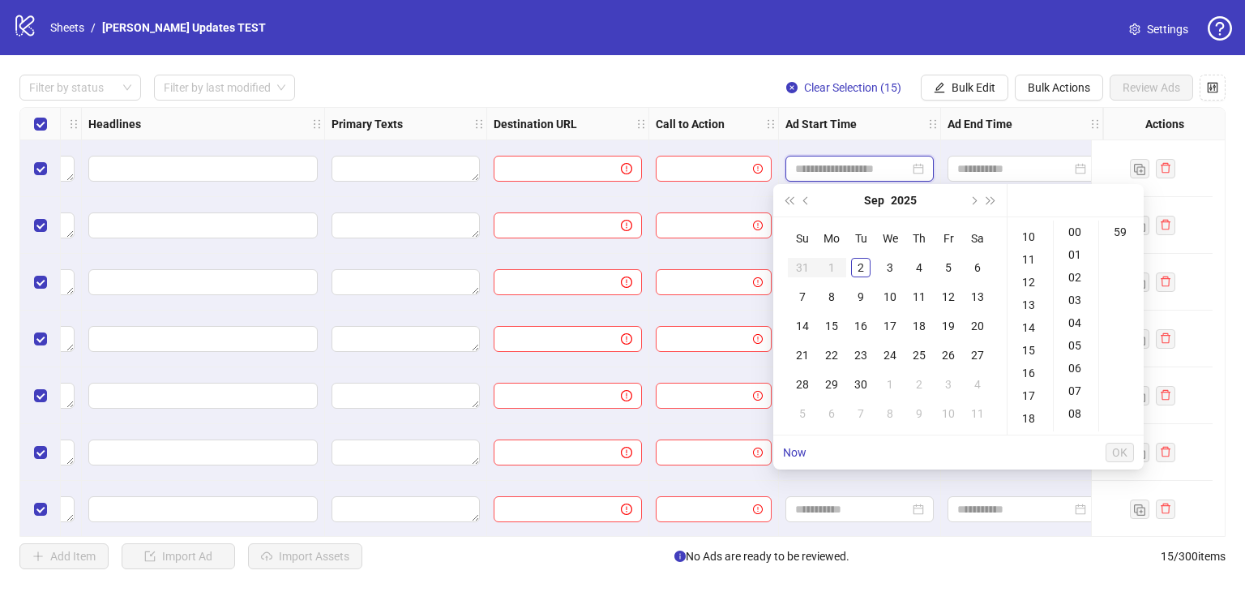
type input "**********"
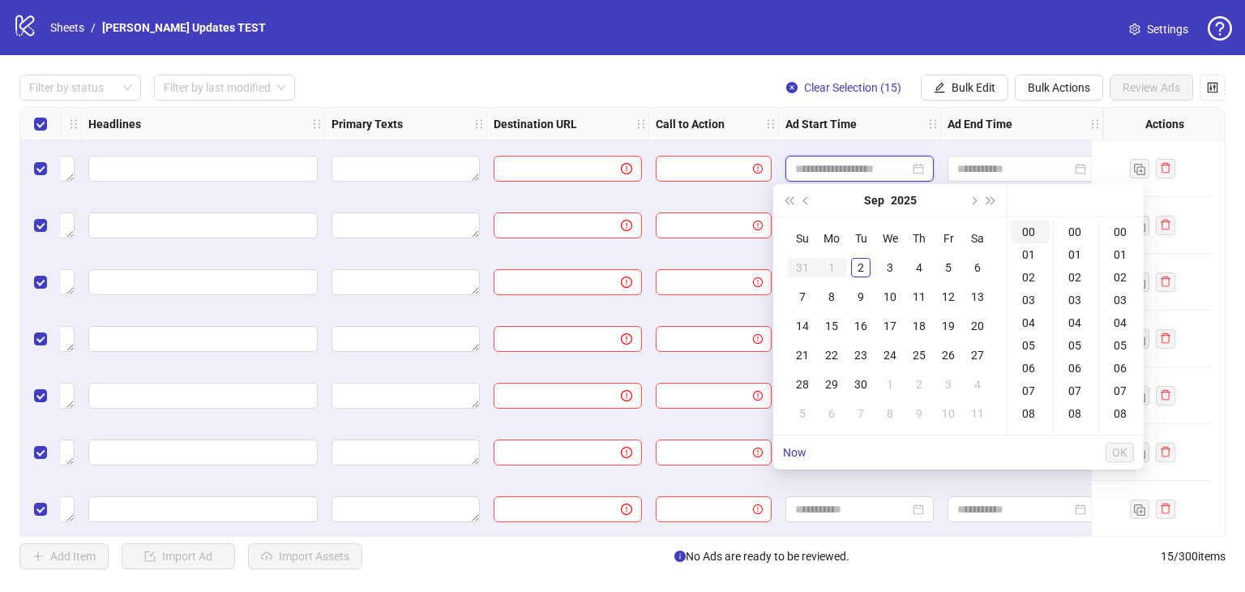
type input "**********"
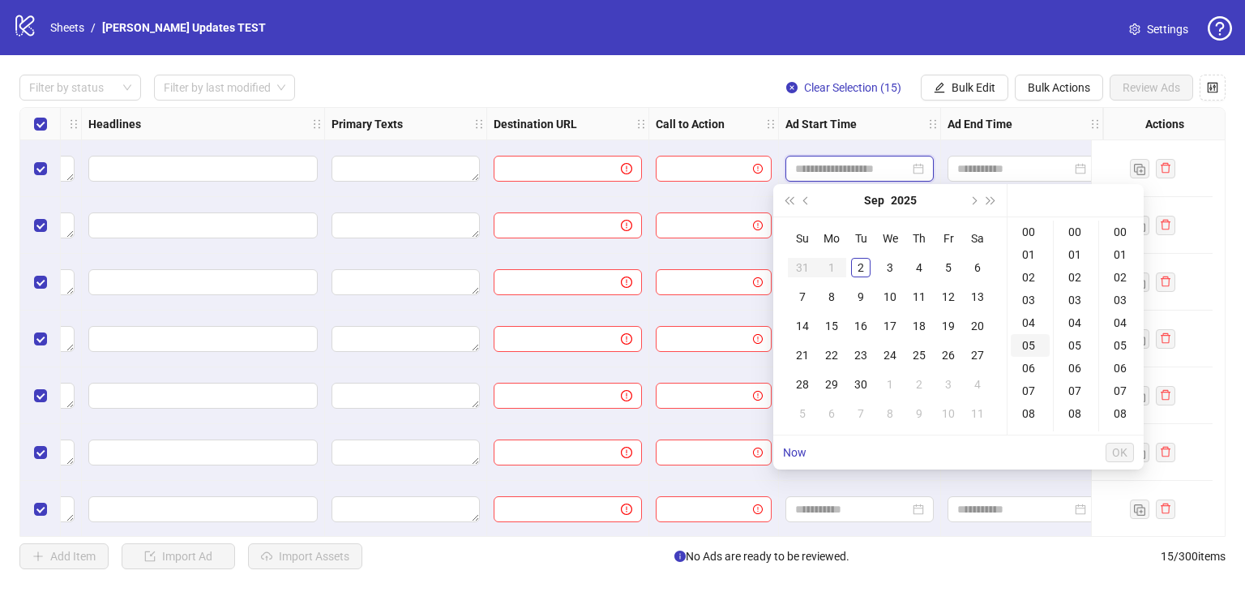
type input "**********"
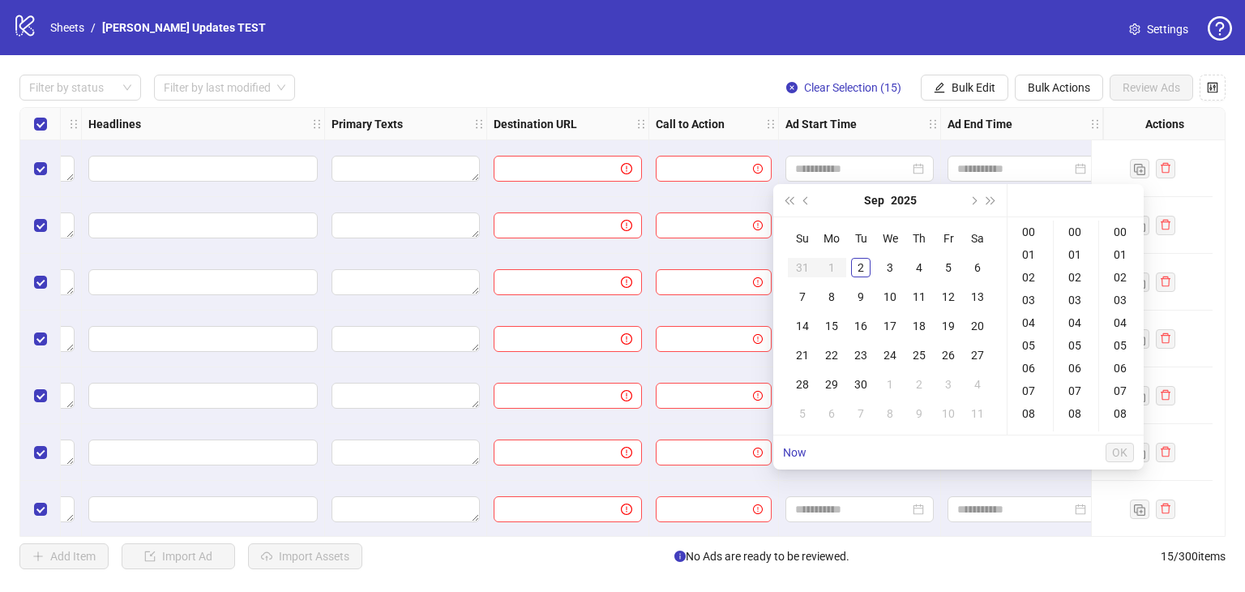
click at [712, 76] on div "Filter by status Filter by last modified Clear Selection (15) Bulk Edit Bulk Ac…" at bounding box center [622, 88] width 1206 height 26
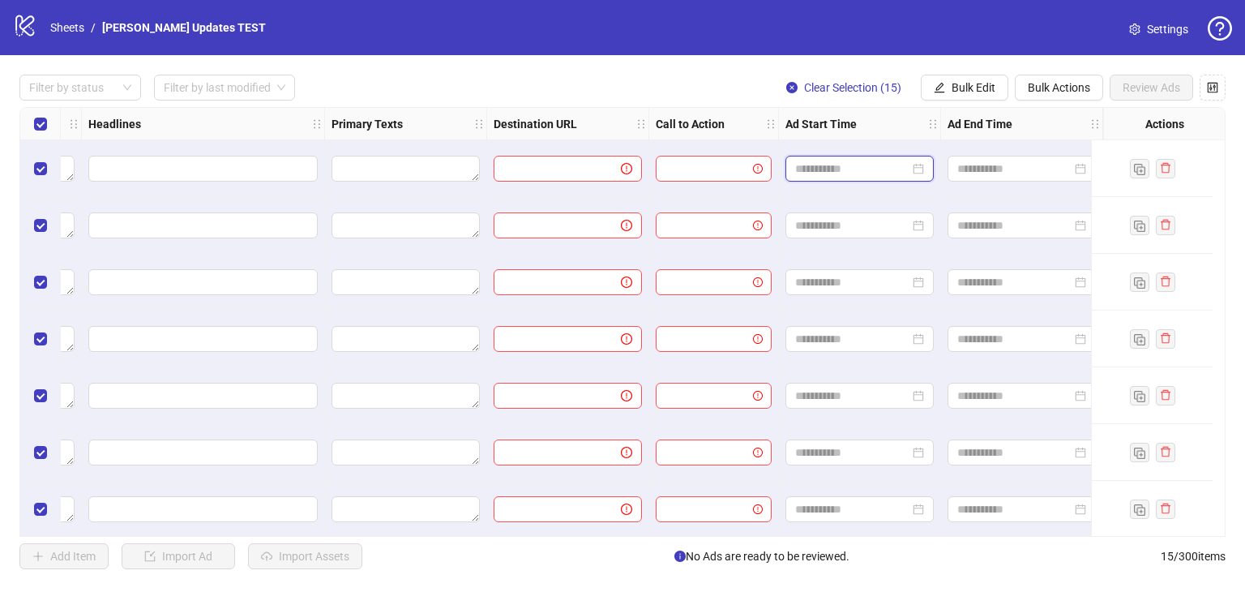
click at [812, 169] on input at bounding box center [852, 169] width 114 height 18
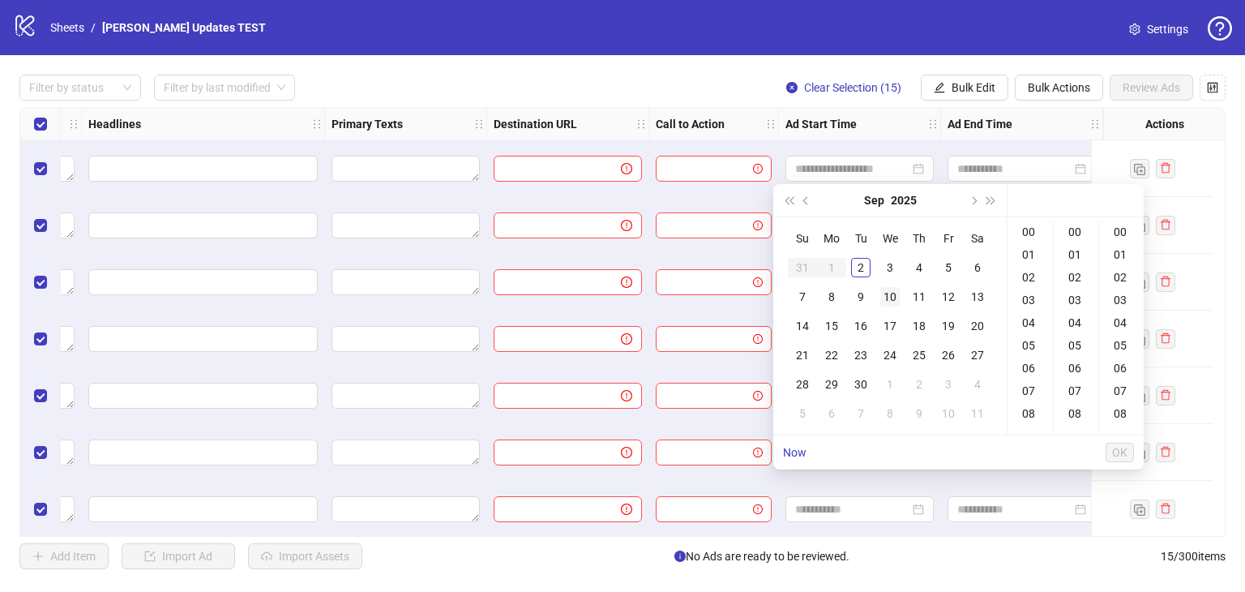
click at [892, 291] on div "10" at bounding box center [889, 296] width 19 height 19
click at [1028, 367] on div "06" at bounding box center [1030, 368] width 39 height 23
click at [1070, 224] on div "00" at bounding box center [1076, 231] width 39 height 23
type input "**********"
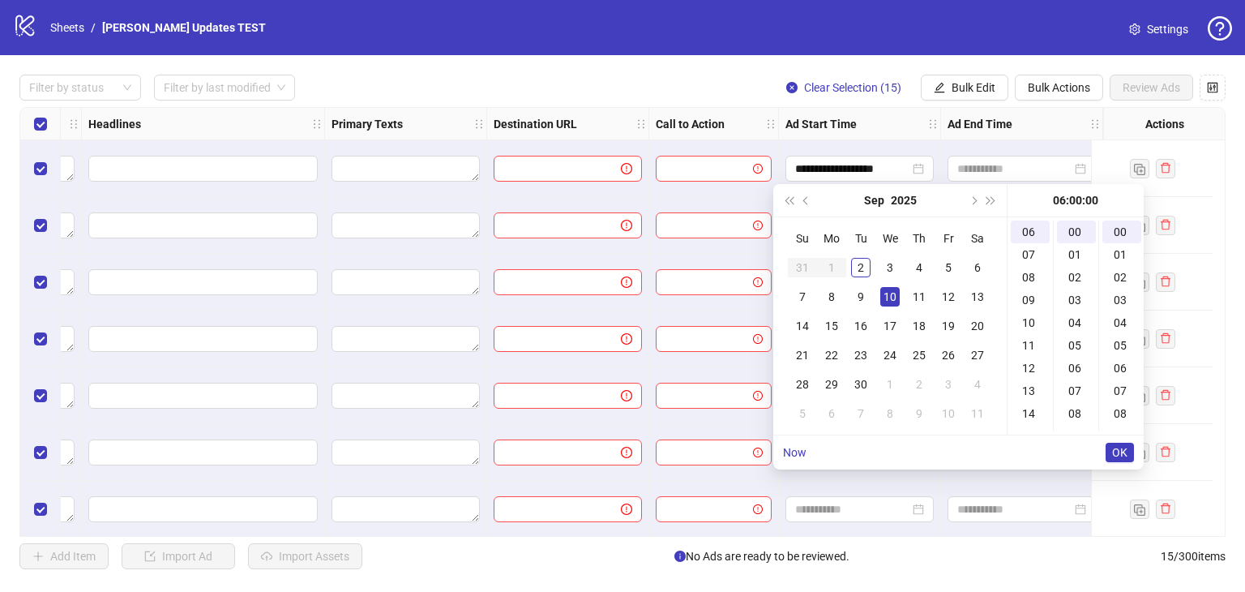
click at [1116, 449] on span "OK" at bounding box center [1119, 452] width 15 height 13
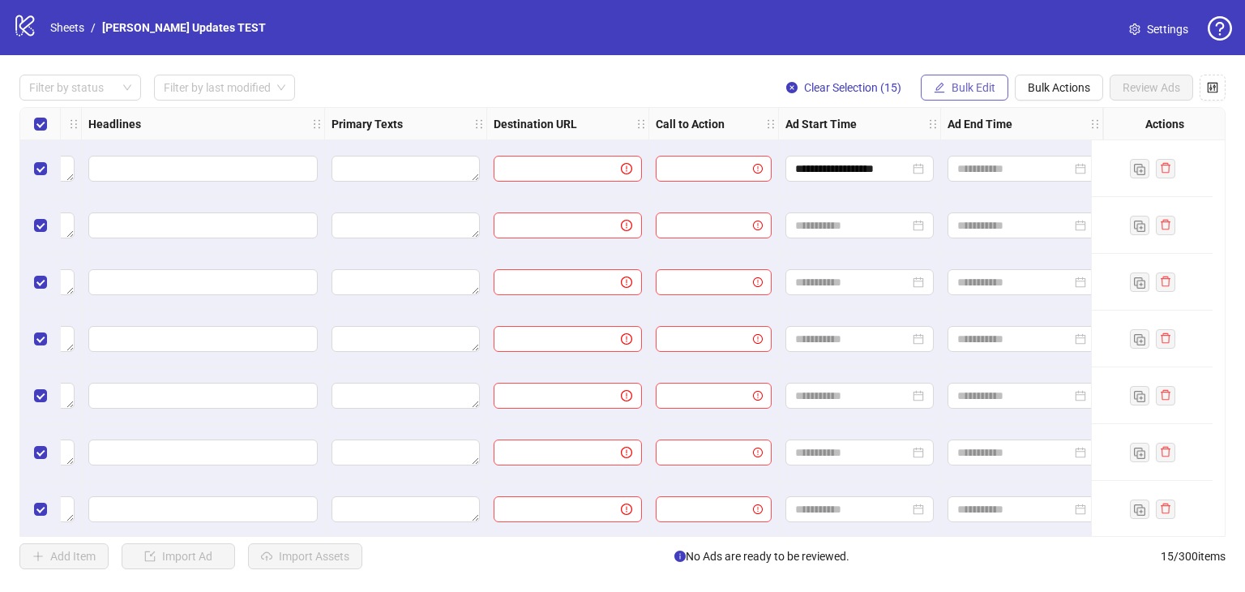
click at [974, 88] on span "Bulk Edit" at bounding box center [973, 87] width 44 height 13
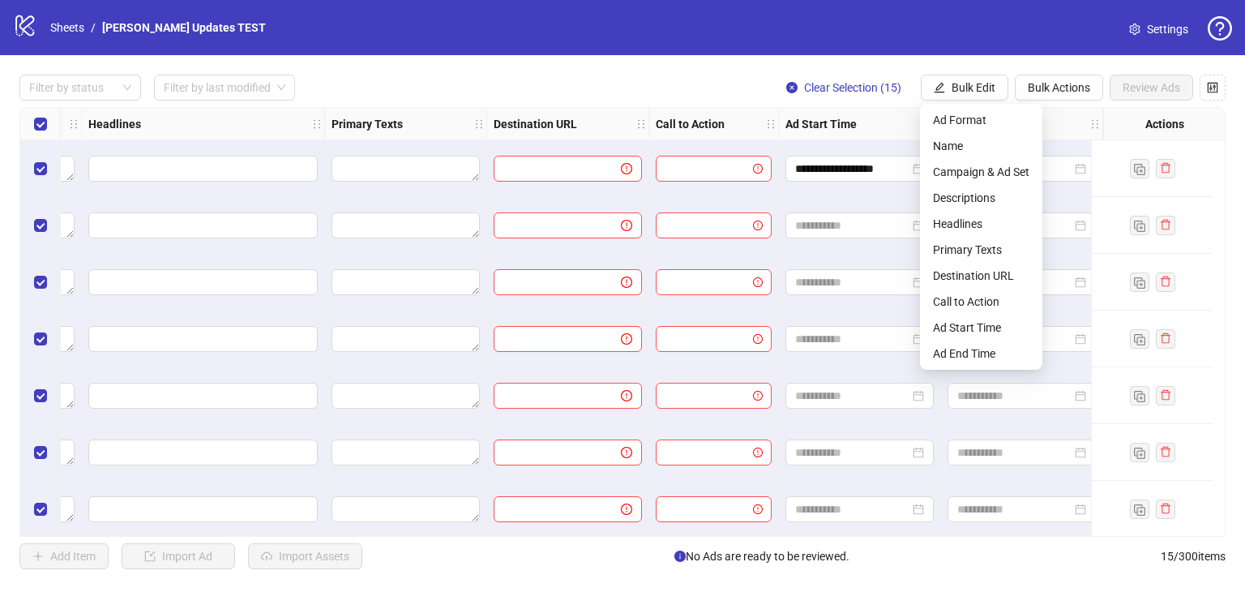
click at [321, 84] on div "Filter by status Filter by last modified Clear Selection (15) Bulk Edit Bulk Ac…" at bounding box center [622, 88] width 1206 height 26
